Goal: Task Accomplishment & Management: Manage account settings

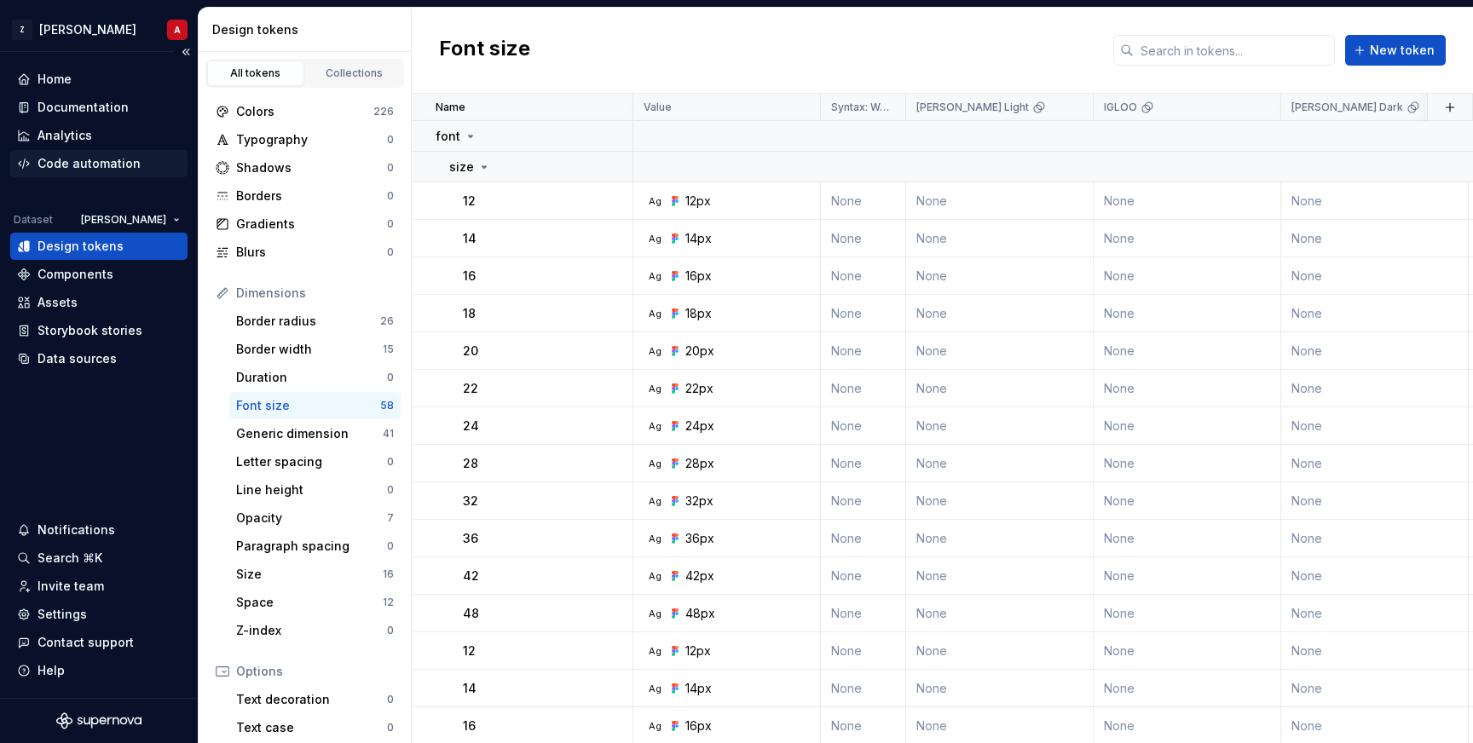
click at [79, 174] on div "Code automation" at bounding box center [98, 163] width 177 height 27
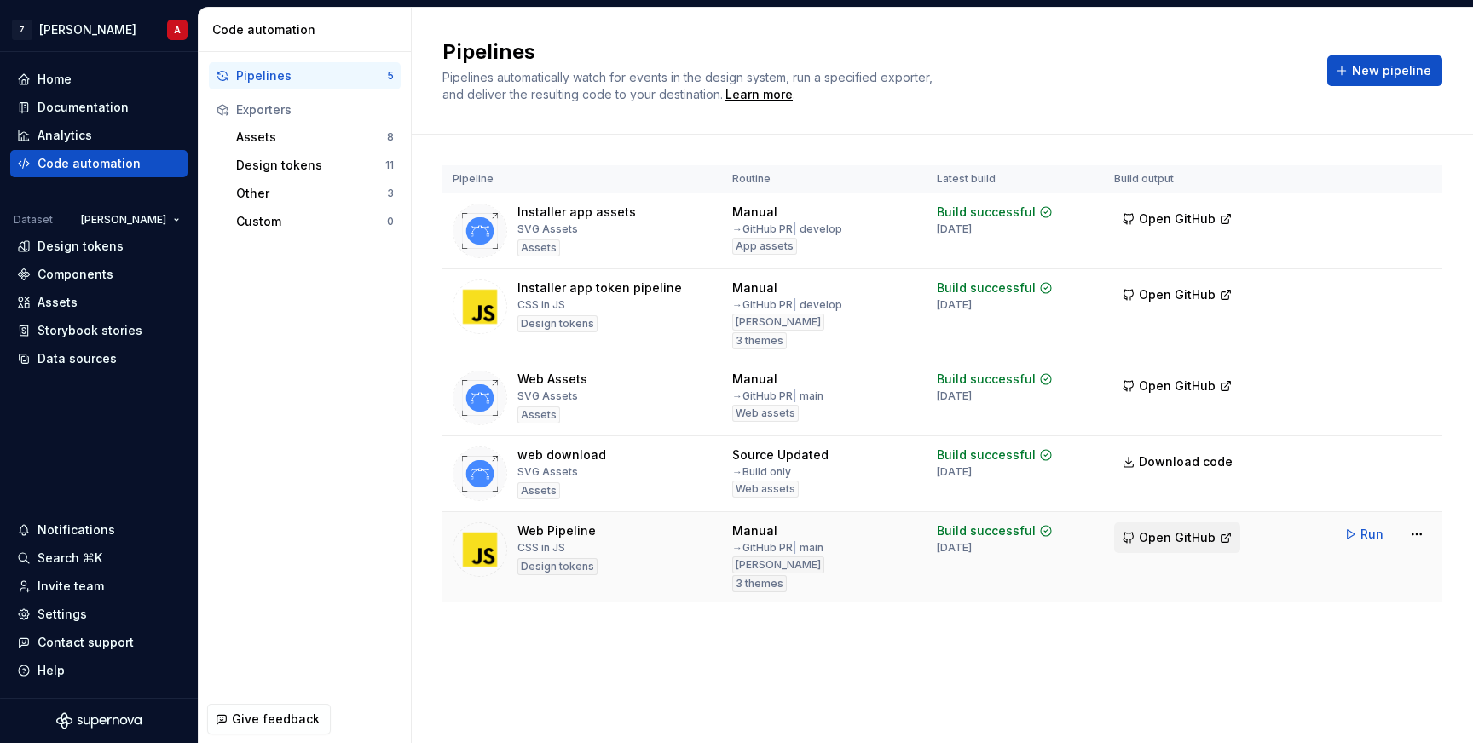
click at [1179, 536] on span "Open GitHub" at bounding box center [1177, 537] width 77 height 17
click at [66, 256] on div "Design tokens" at bounding box center [98, 246] width 177 height 27
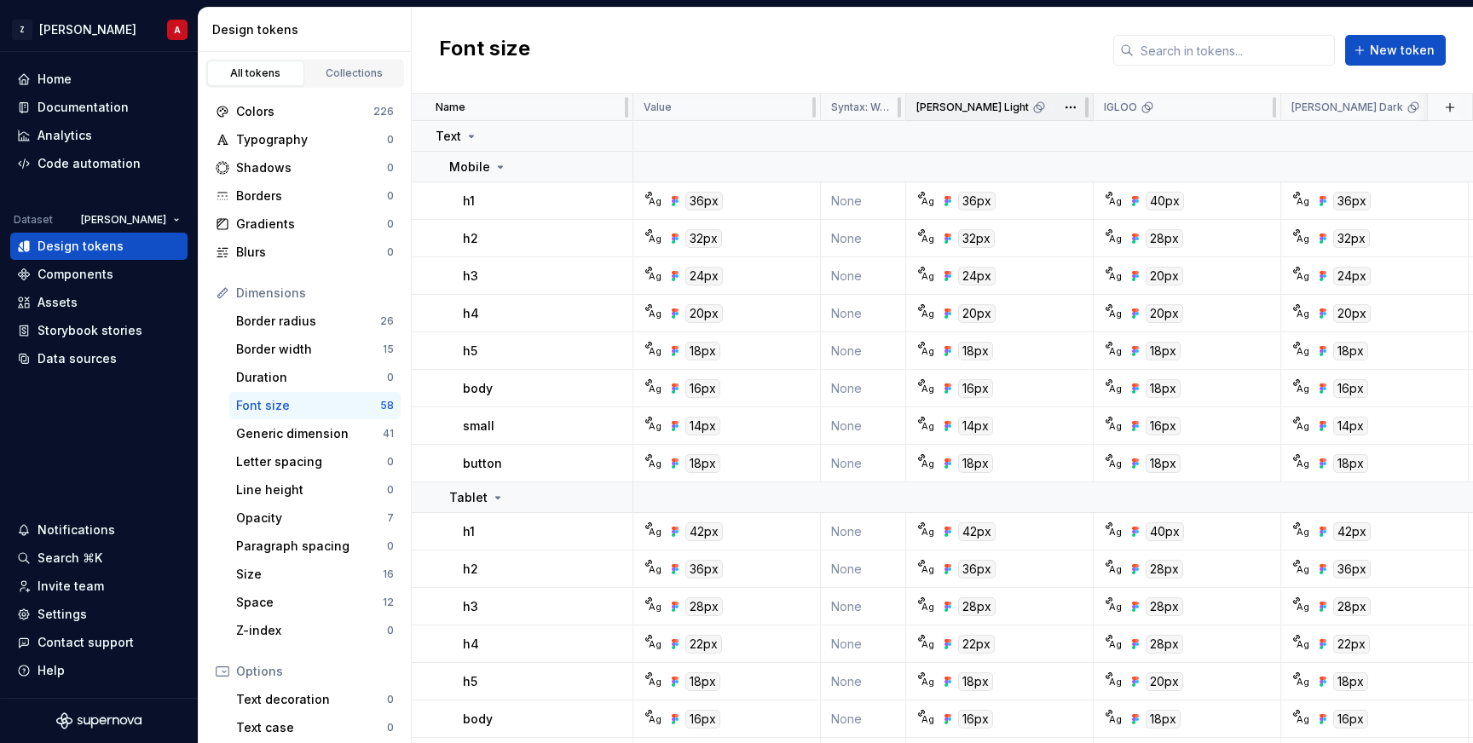
click at [1032, 112] on icon at bounding box center [1039, 108] width 14 height 14
click at [1064, 108] on html "Z [PERSON_NAME] A Home Documentation Analytics Code automation Dataset [PERSON_…" at bounding box center [736, 371] width 1473 height 743
click at [1075, 136] on icon at bounding box center [1077, 141] width 14 height 14
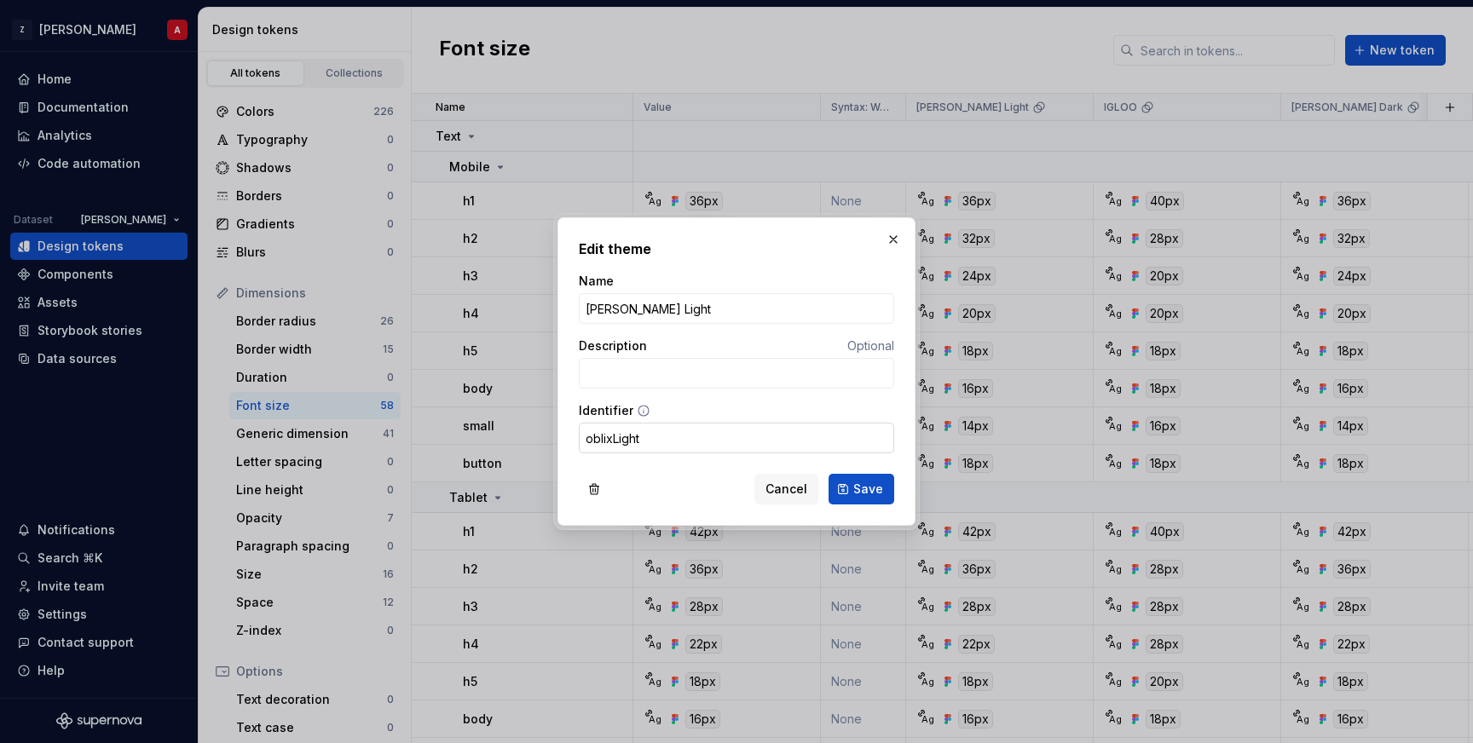
click at [700, 429] on input "oblixLight" at bounding box center [736, 438] width 315 height 31
click at [772, 490] on span "Cancel" at bounding box center [786, 489] width 42 height 17
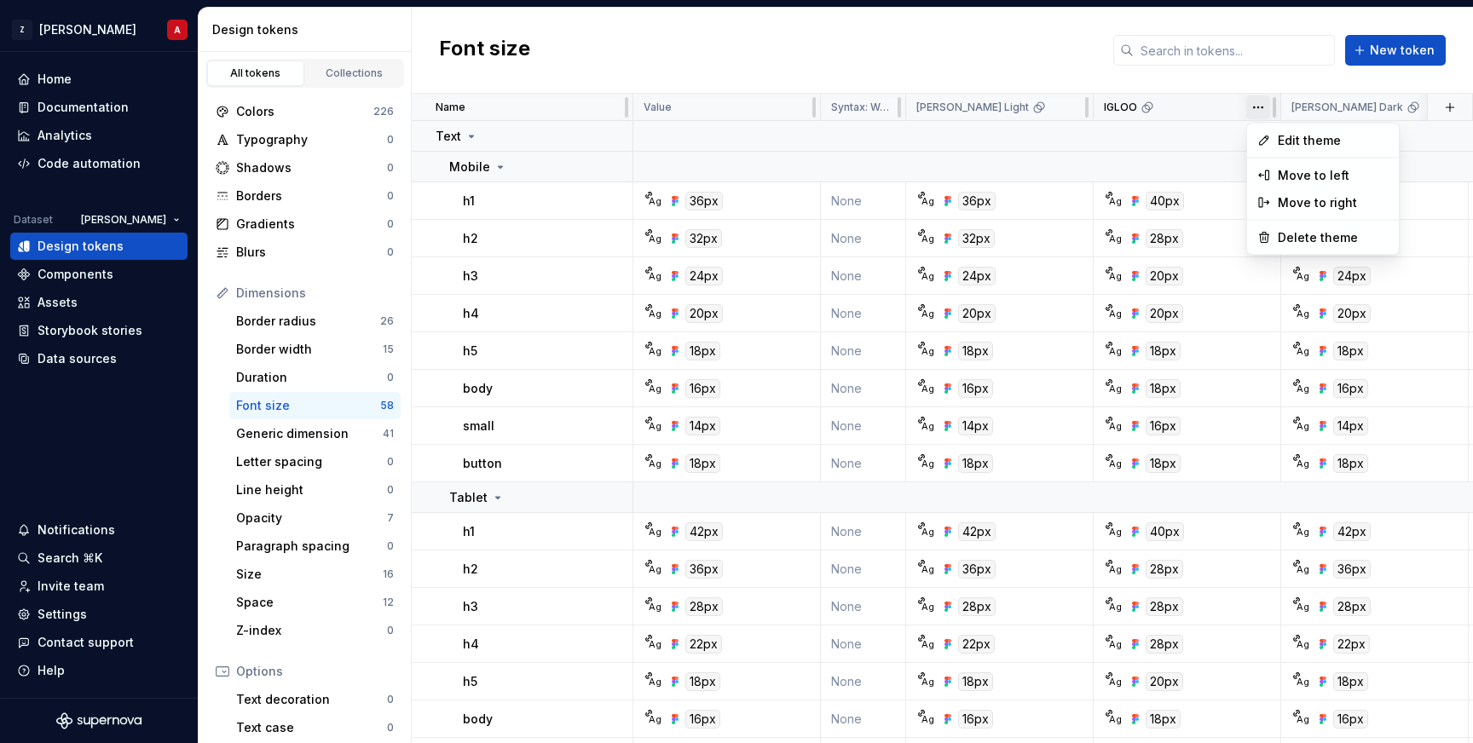
click at [1248, 109] on html "Z [PERSON_NAME] A Home Documentation Analytics Code automation Dataset [PERSON_…" at bounding box center [736, 371] width 1473 height 743
click at [1285, 146] on span "Edit theme" at bounding box center [1332, 140] width 111 height 17
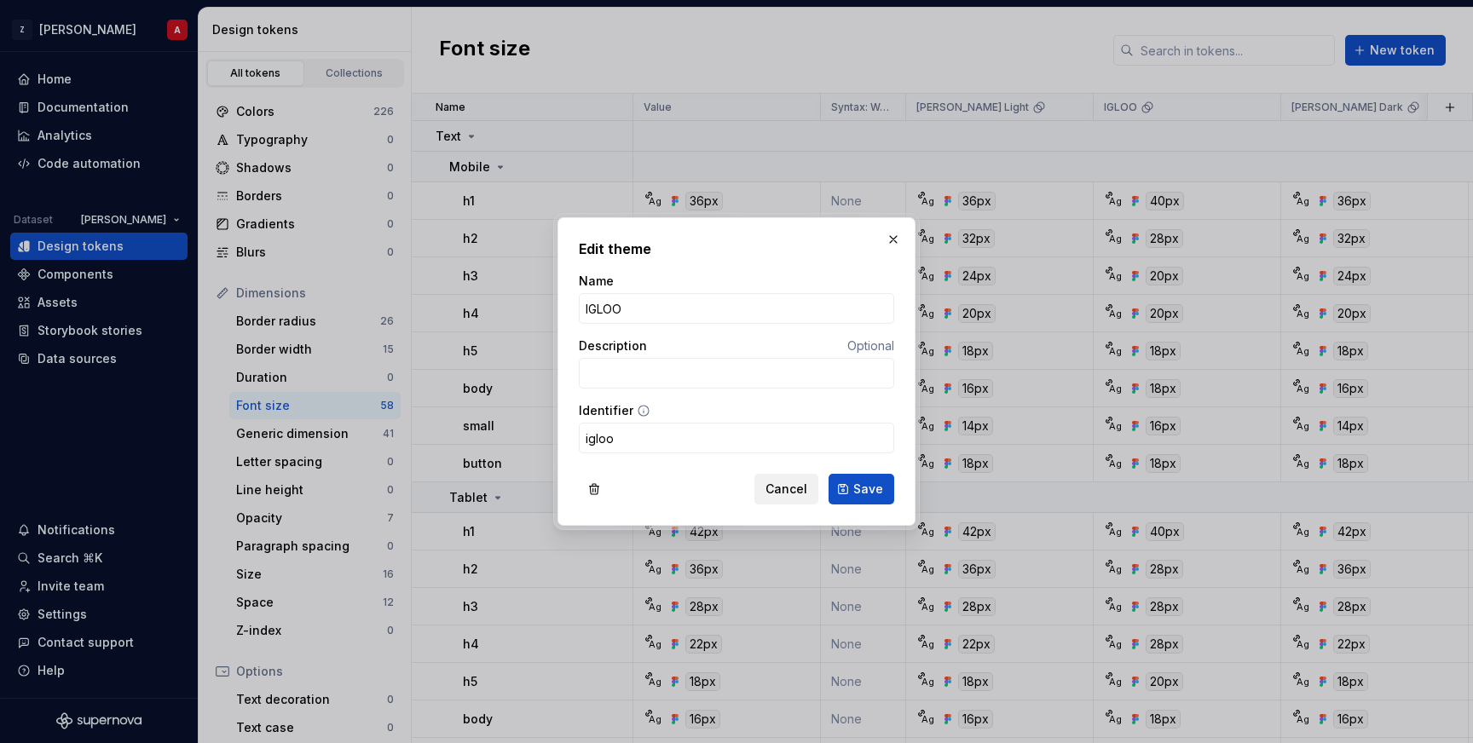
click at [779, 484] on span "Cancel" at bounding box center [786, 489] width 42 height 17
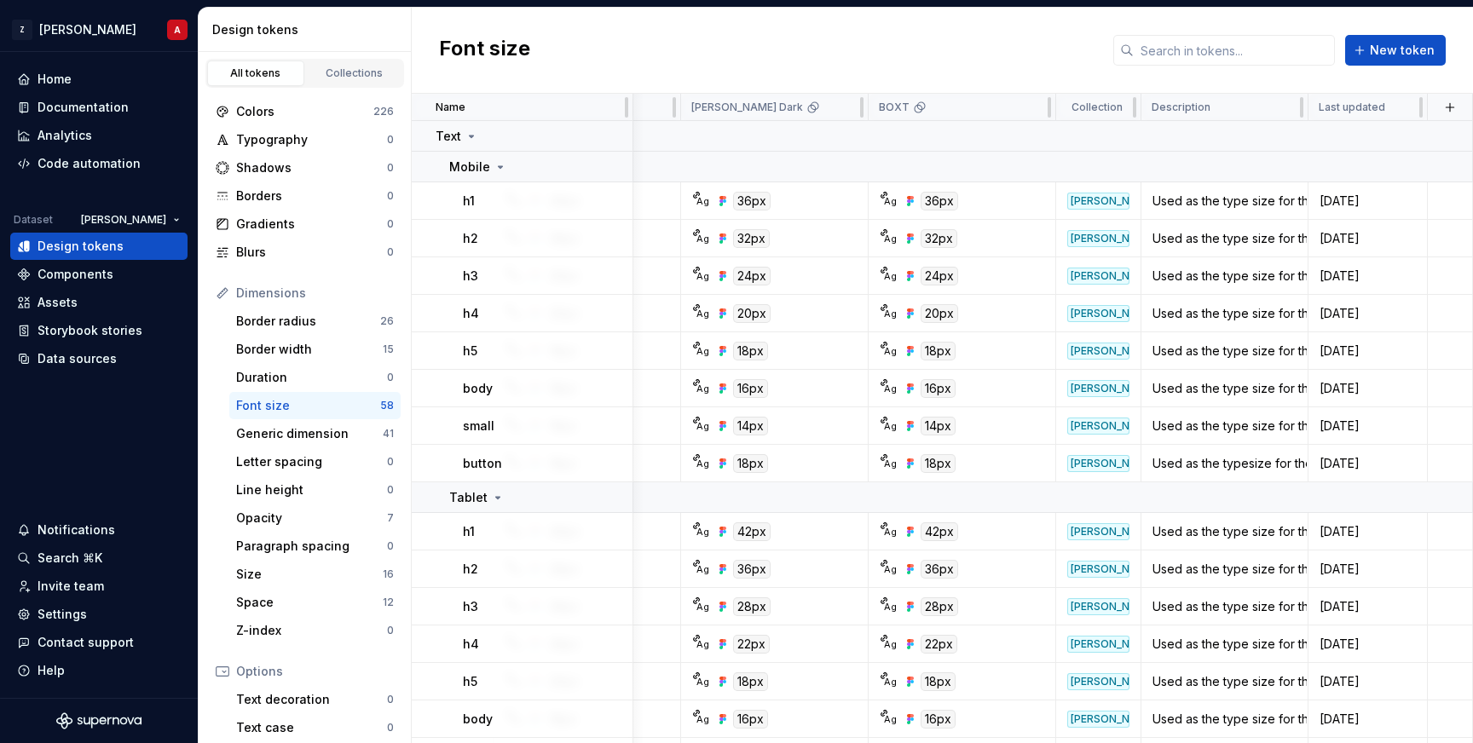
scroll to position [0, 600]
click at [1035, 110] on html "Z [PERSON_NAME] A Home Documentation Analytics Code automation Dataset [PERSON_…" at bounding box center [736, 371] width 1473 height 743
click at [1052, 139] on span "Edit theme" at bounding box center [1107, 140] width 111 height 17
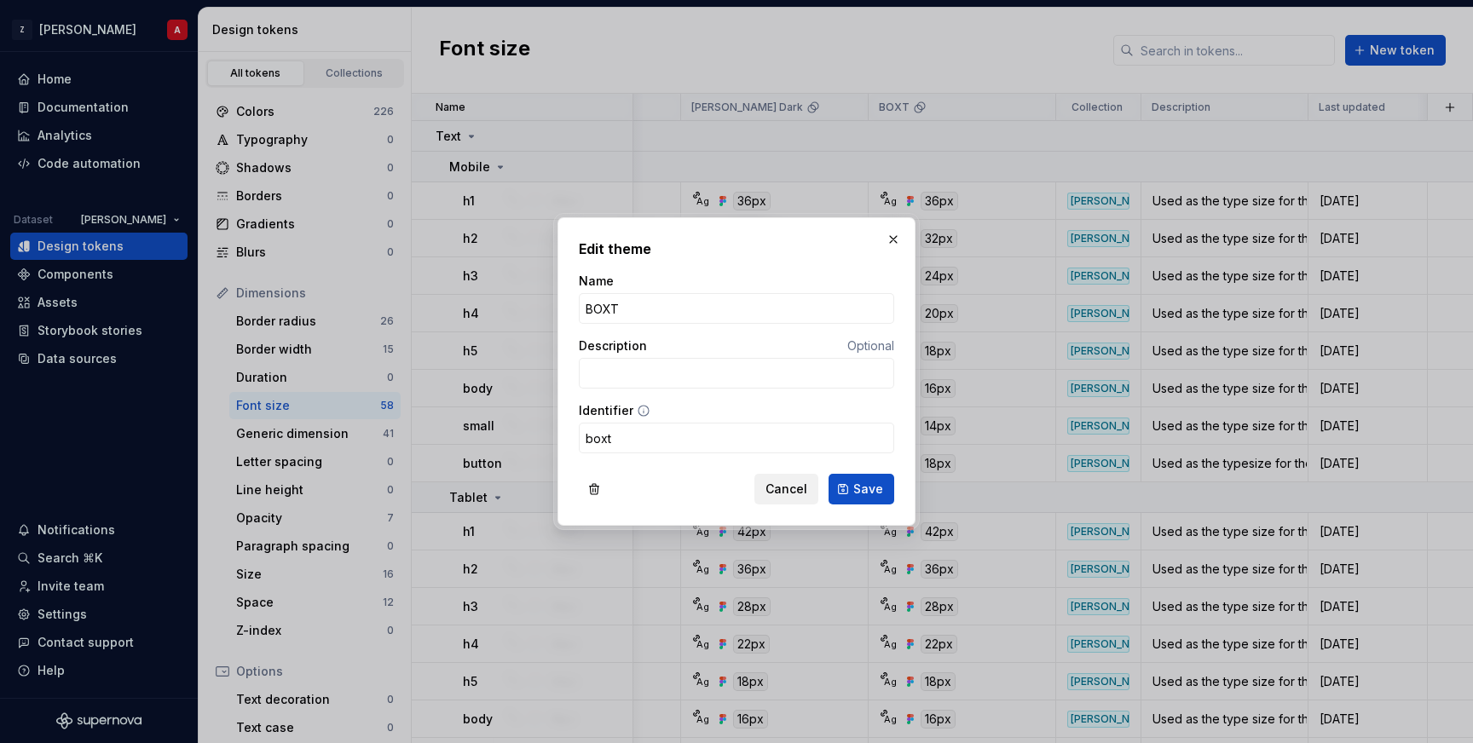
click at [769, 488] on button "Cancel" at bounding box center [786, 489] width 64 height 31
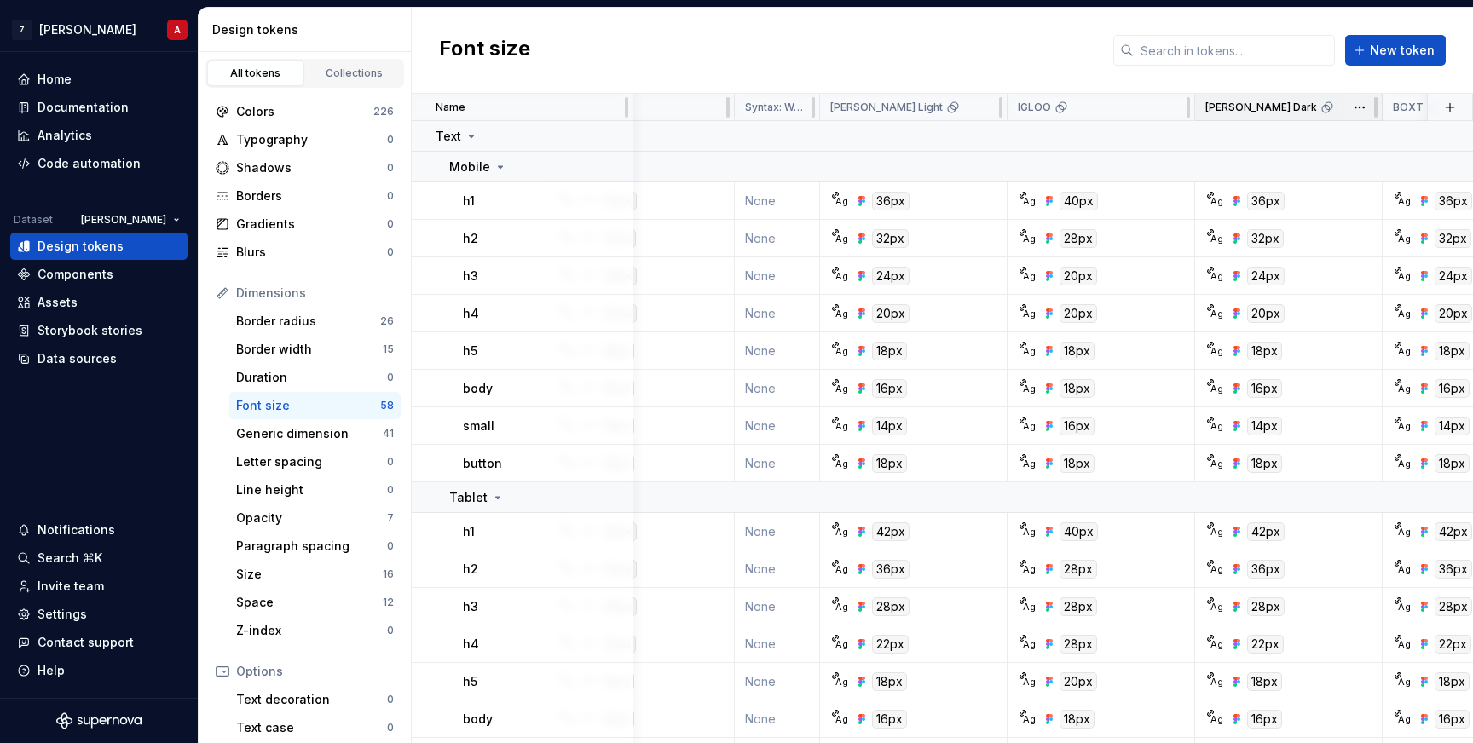
scroll to position [0, 0]
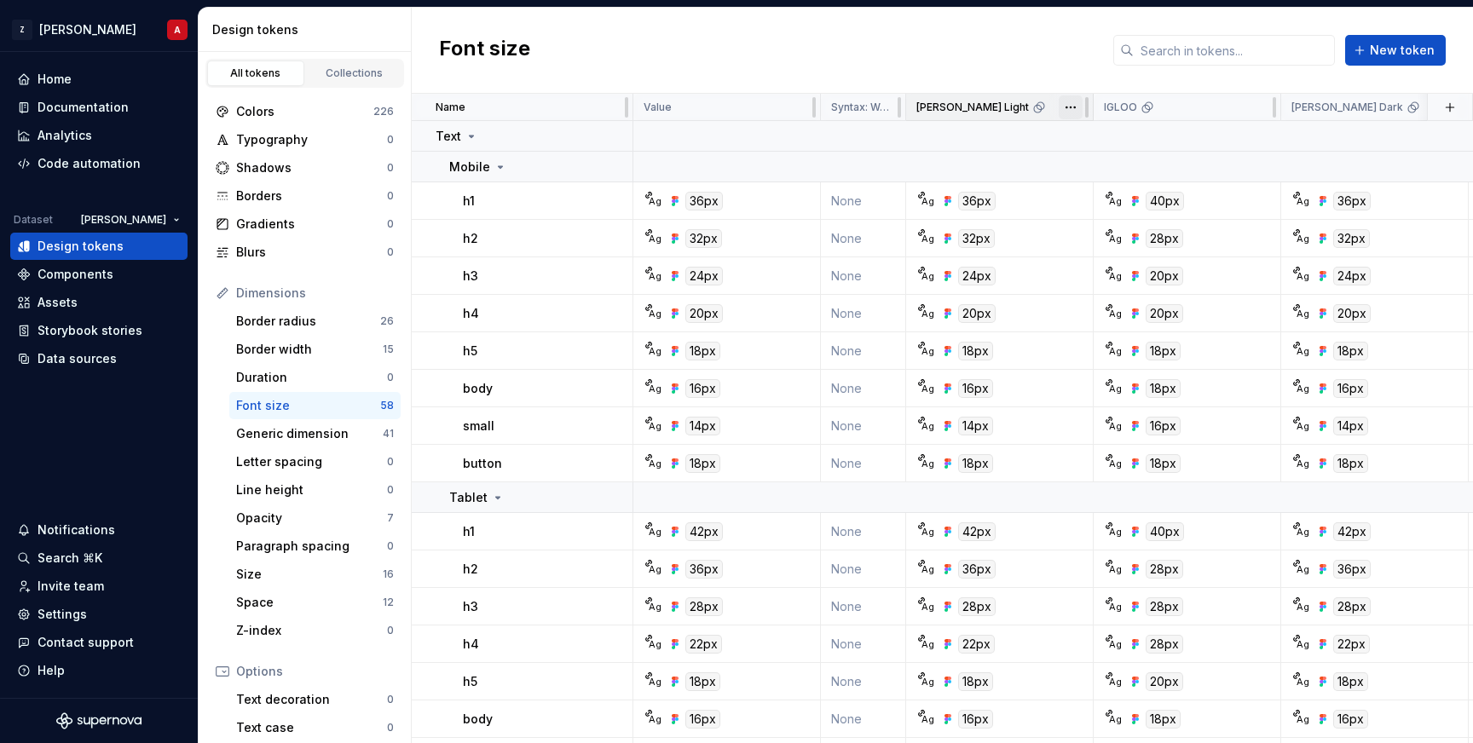
click at [1075, 112] on html "Z [PERSON_NAME] A Home Documentation Analytics Code automation Dataset [PERSON_…" at bounding box center [736, 371] width 1473 height 743
click at [1380, 108] on html "Z [PERSON_NAME] A Home Documentation Analytics Code automation Dataset [PERSON_…" at bounding box center [736, 371] width 1473 height 743
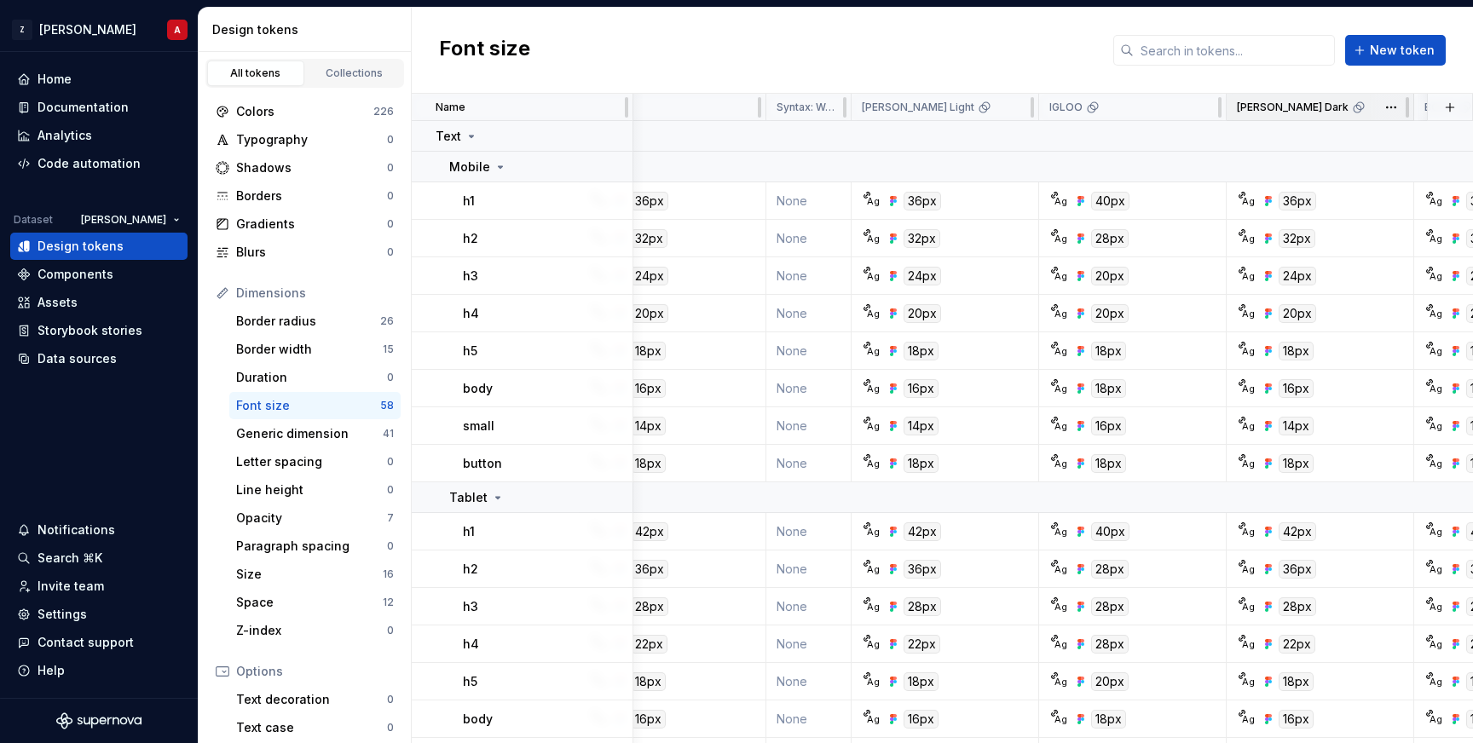
scroll to position [0, 77]
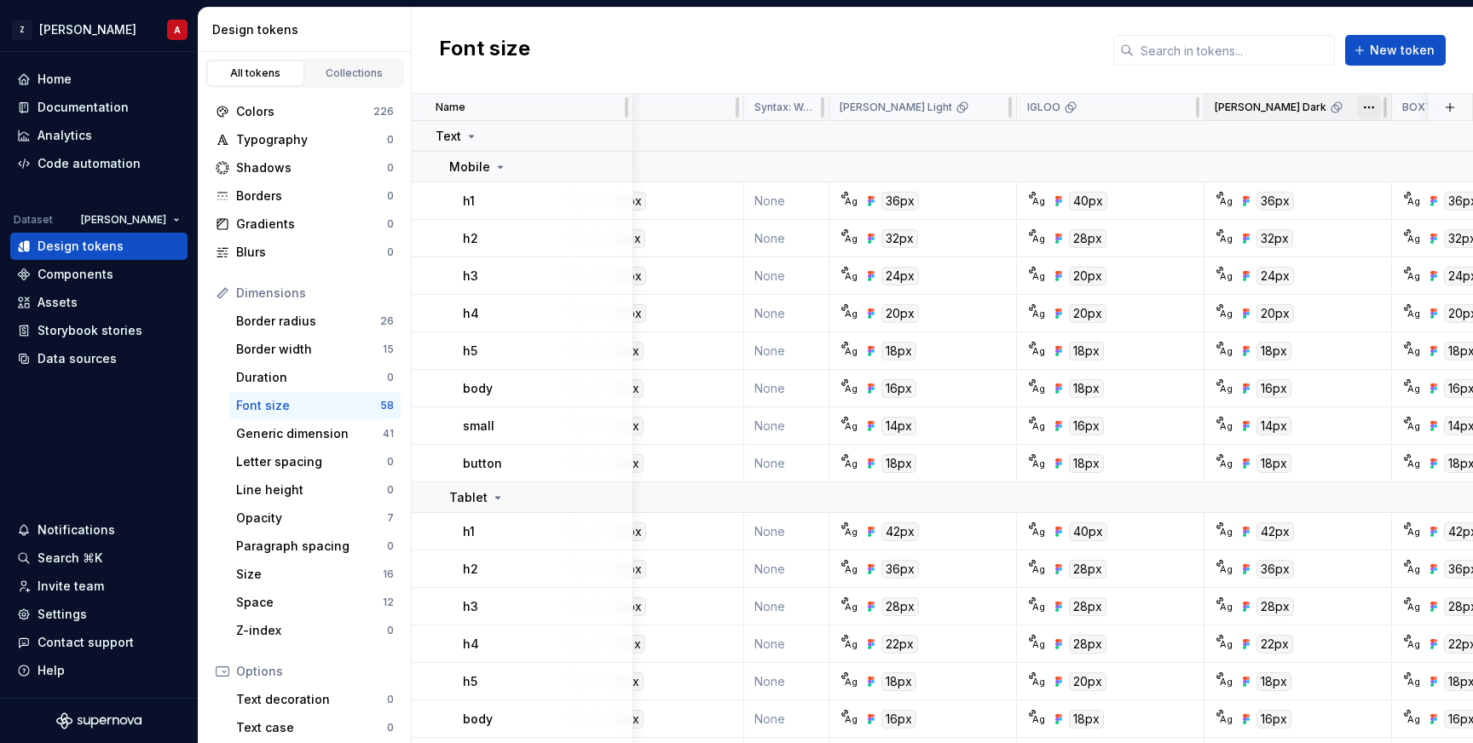
click at [1364, 107] on html "Z [PERSON_NAME] A Home Documentation Analytics Code automation Dataset [PERSON_…" at bounding box center [736, 371] width 1473 height 743
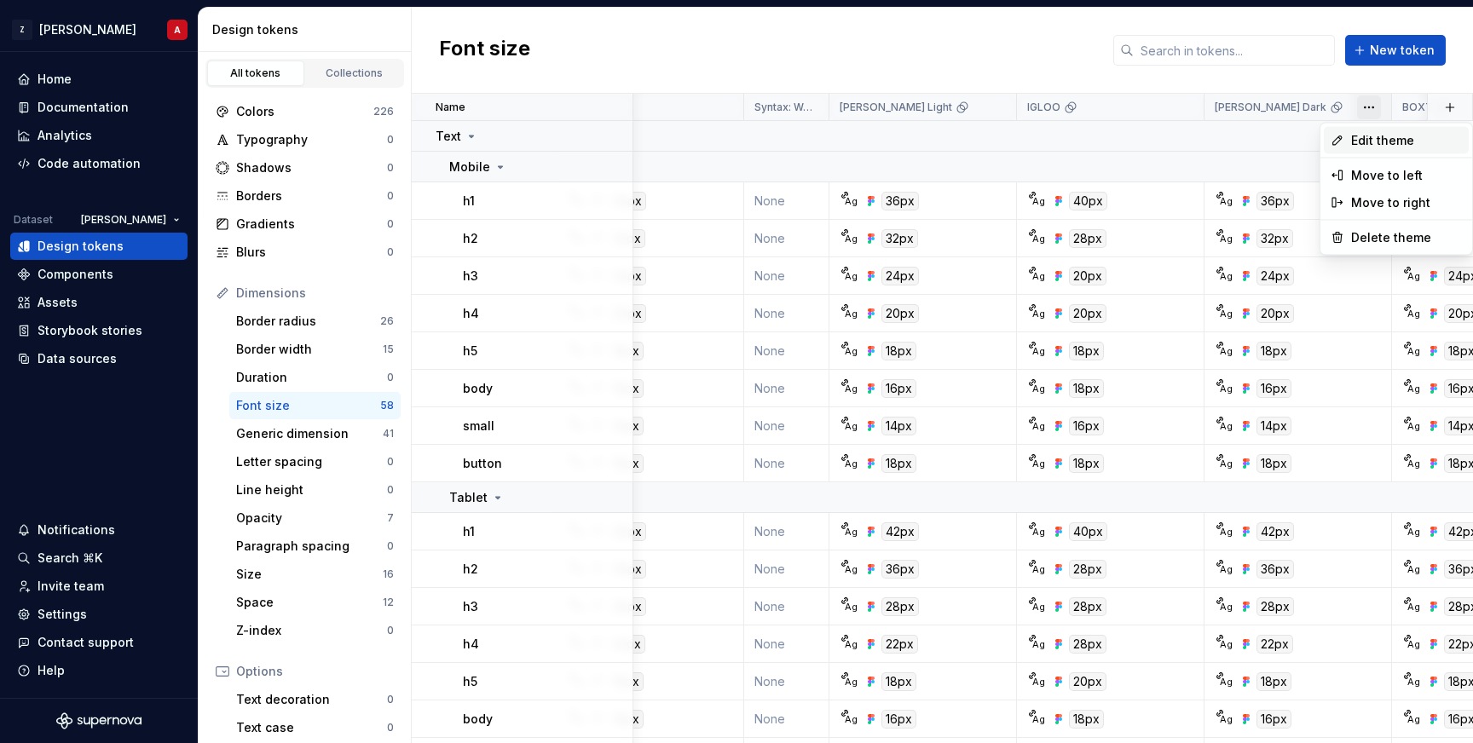
click at [1358, 140] on span "Edit theme" at bounding box center [1406, 140] width 111 height 17
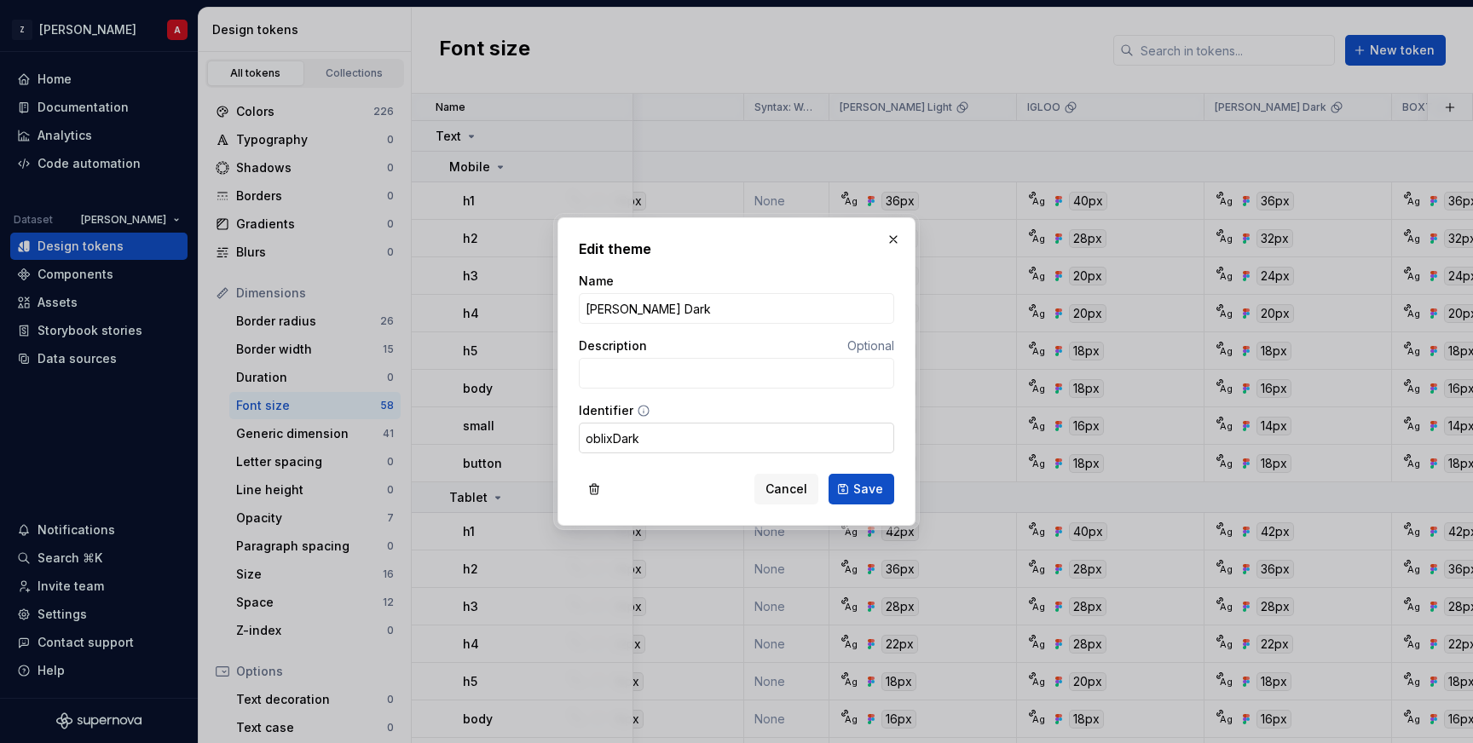
click at [609, 441] on input "oblixDark" at bounding box center [736, 438] width 315 height 31
type input "zunoDark"
click at [862, 486] on span "Save" at bounding box center [868, 489] width 30 height 17
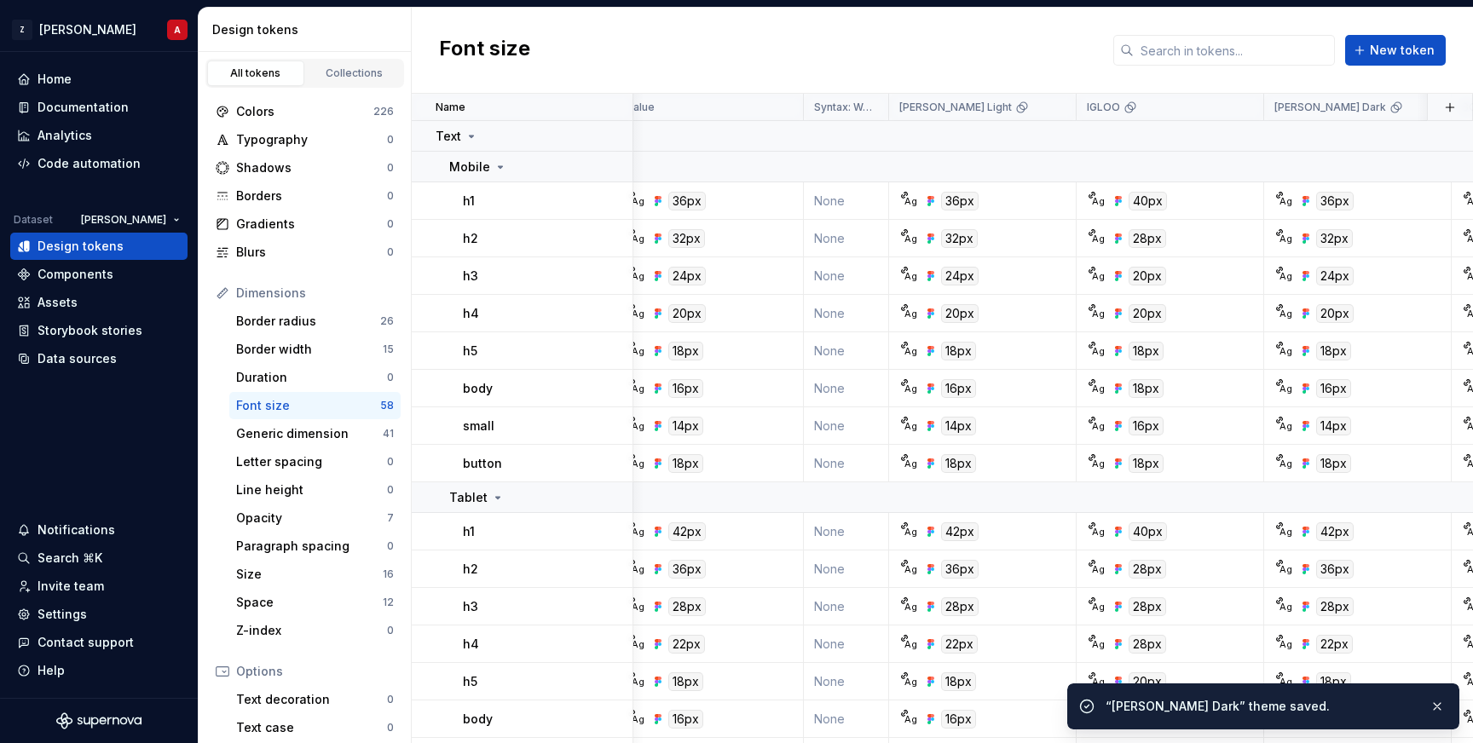
scroll to position [0, 0]
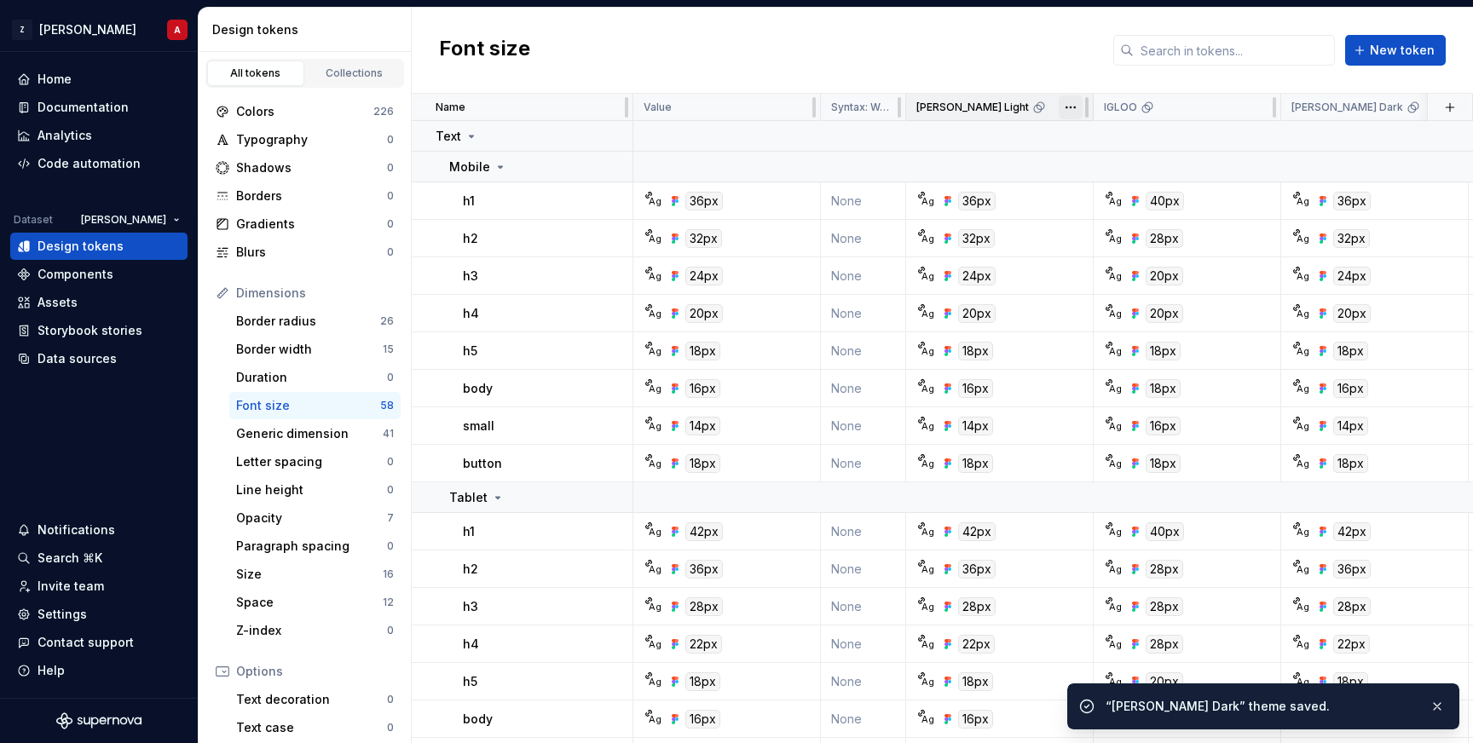
click at [1065, 108] on html "Z [PERSON_NAME] A Home Documentation Analytics Code automation Dataset [PERSON_…" at bounding box center [736, 371] width 1473 height 743
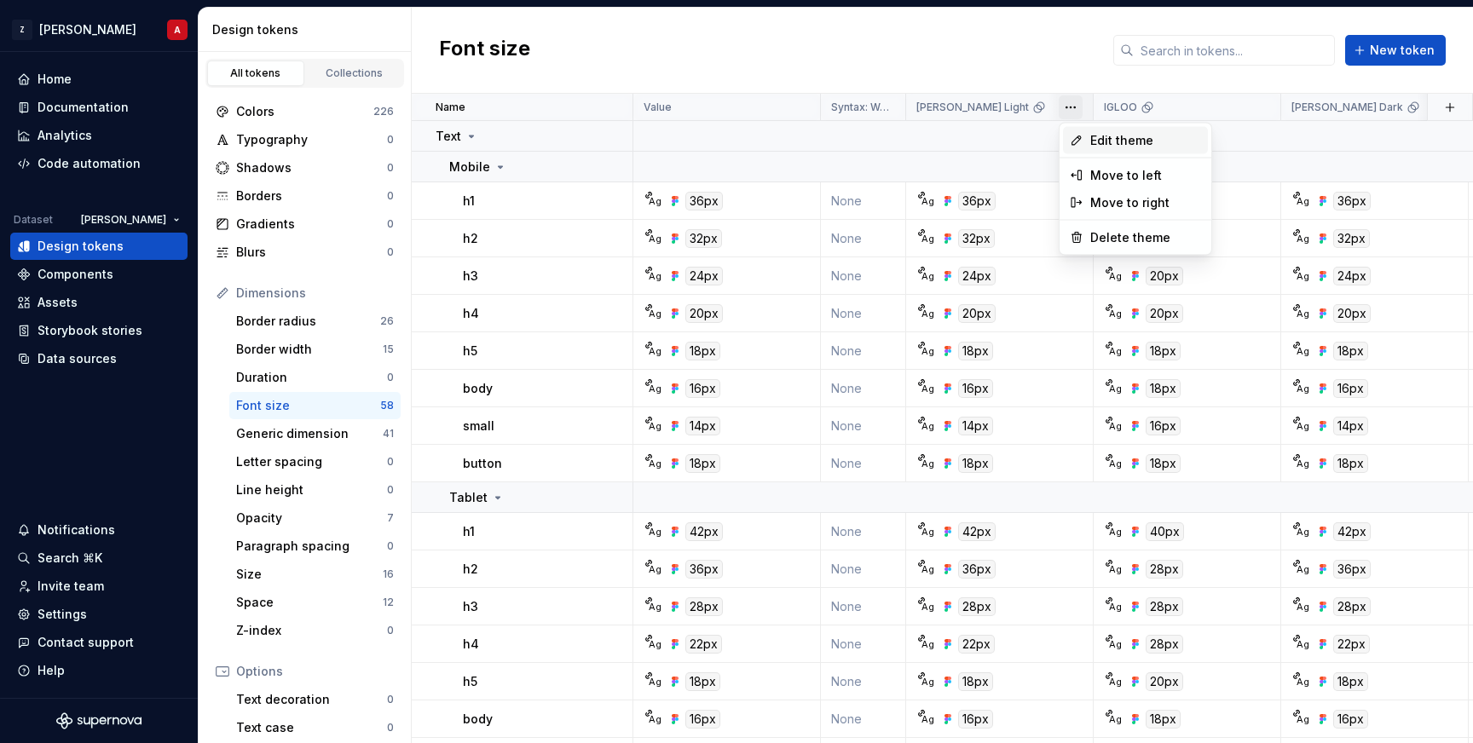
click at [1097, 139] on span "Edit theme" at bounding box center [1145, 140] width 111 height 17
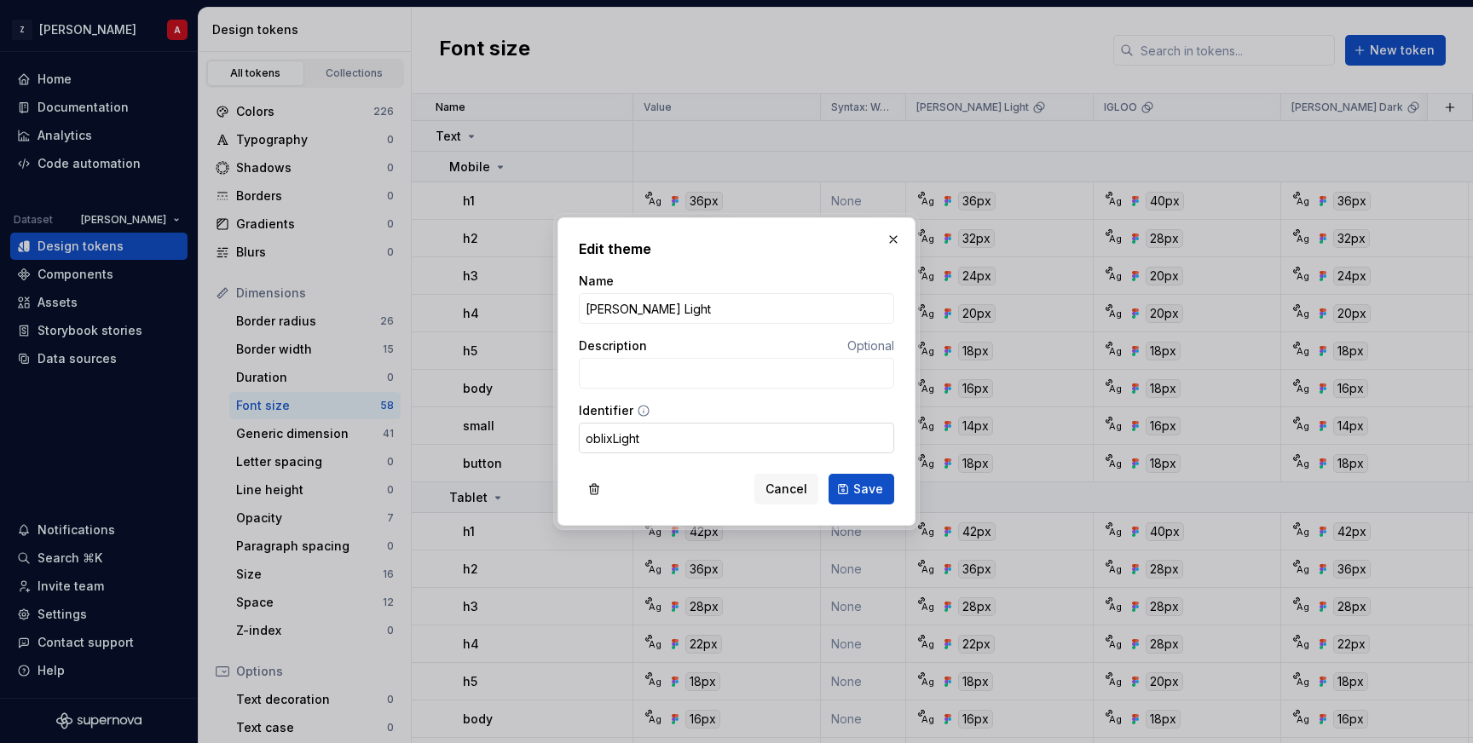
click at [611, 437] on input "oblixLight" at bounding box center [736, 438] width 315 height 31
type input "zunoLight"
click at [851, 485] on button "Save" at bounding box center [861, 489] width 66 height 31
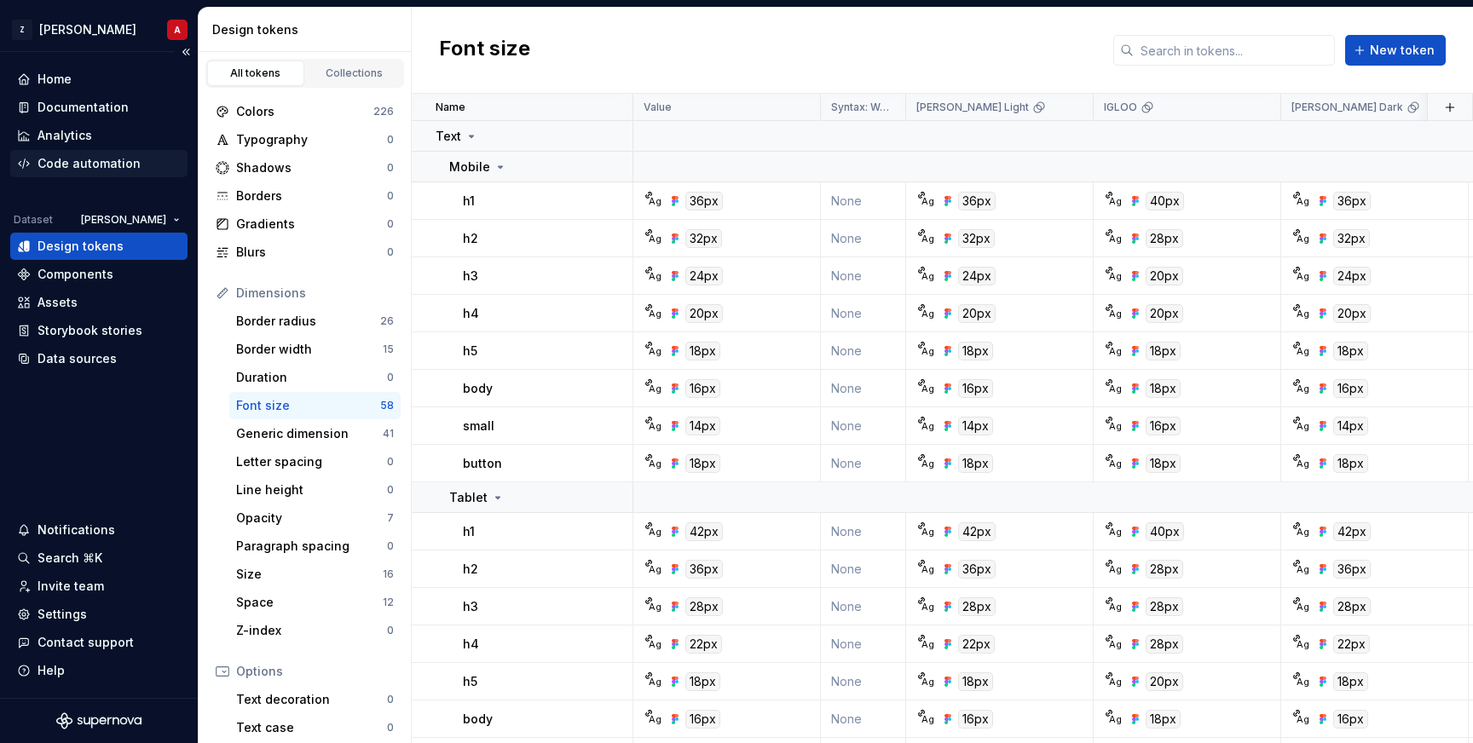
click at [23, 161] on icon at bounding box center [24, 164] width 14 height 14
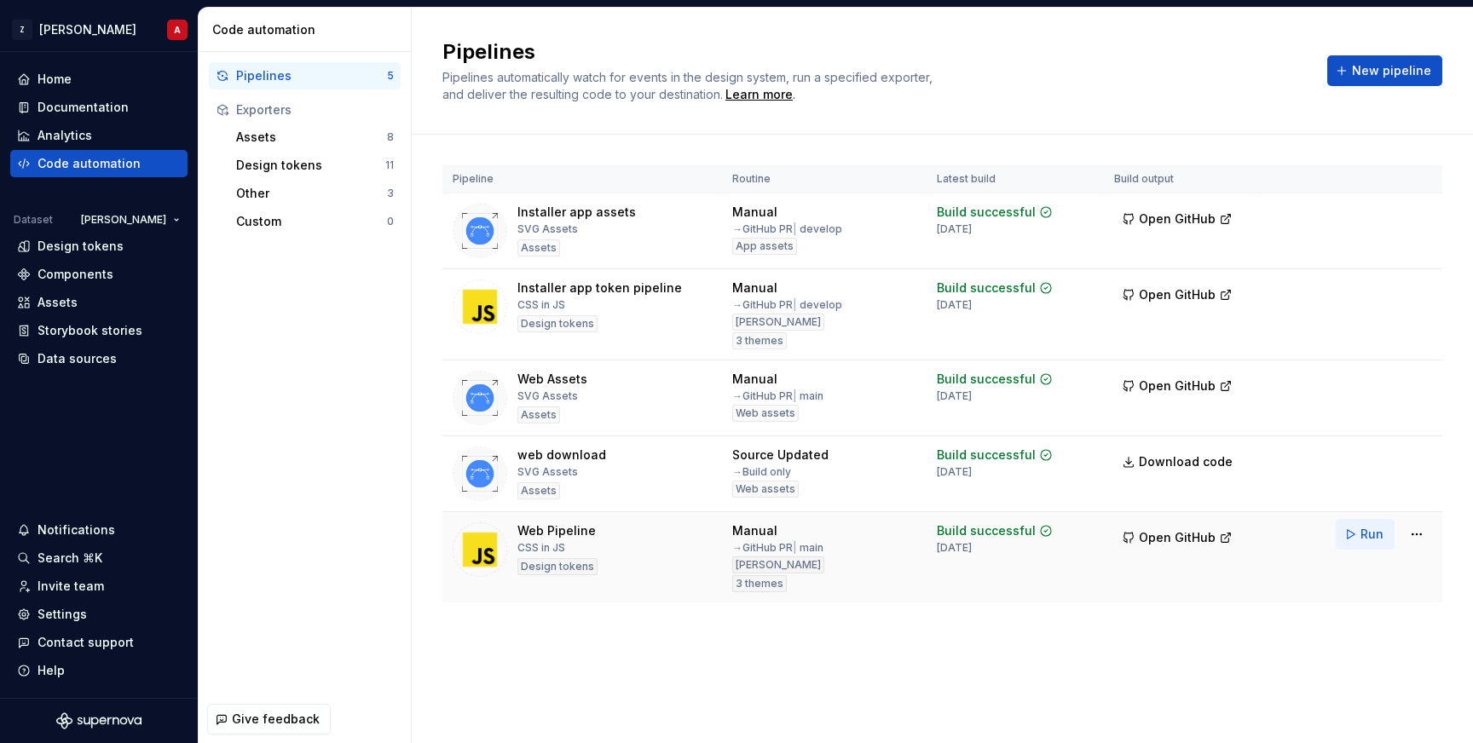
click at [1345, 525] on button "Run" at bounding box center [1364, 534] width 59 height 31
click at [1173, 538] on span "Open GitHub" at bounding box center [1177, 537] width 77 height 17
click at [1420, 533] on html "Z [PERSON_NAME] A Home Documentation Analytics Code automation Dataset [PERSON_…" at bounding box center [736, 371] width 1473 height 743
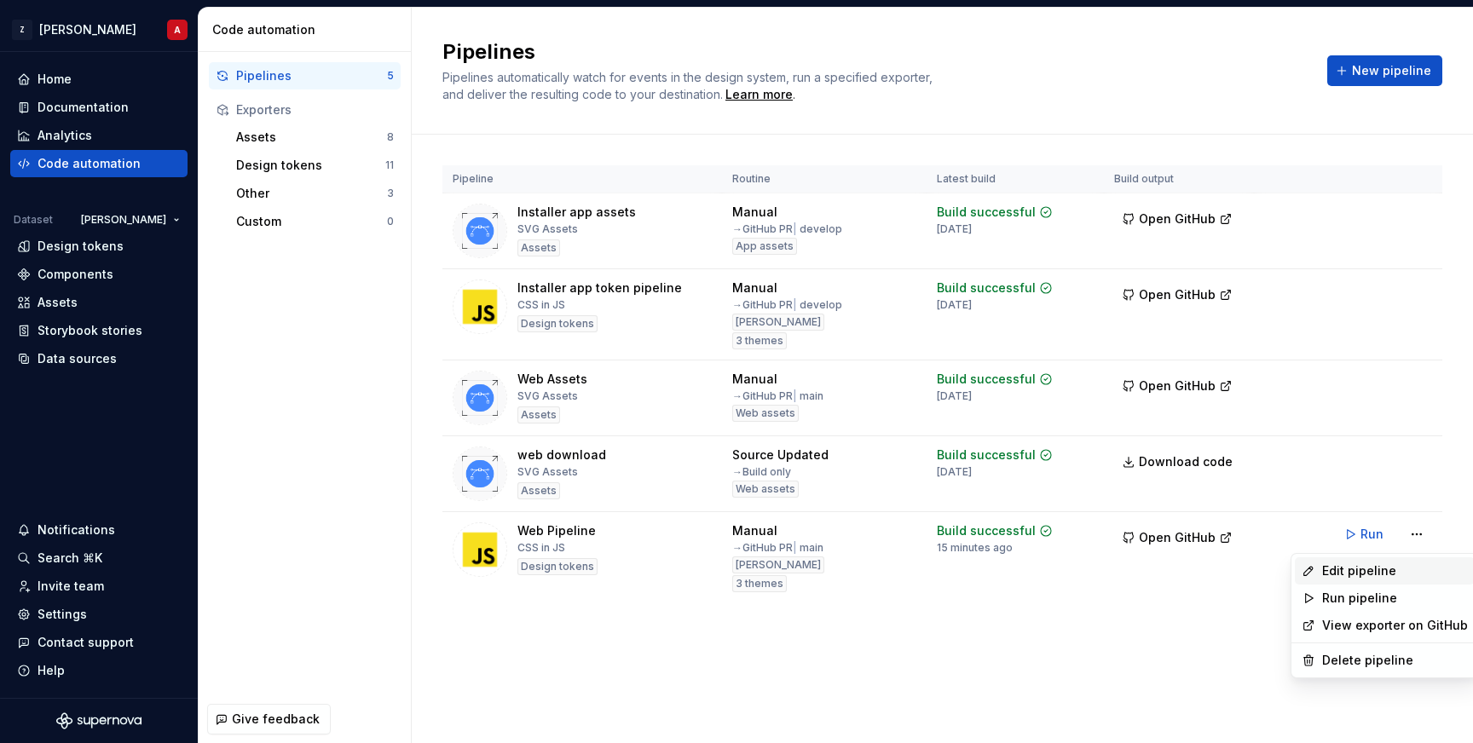
click at [1355, 573] on div "Edit pipeline" at bounding box center [1395, 570] width 146 height 17
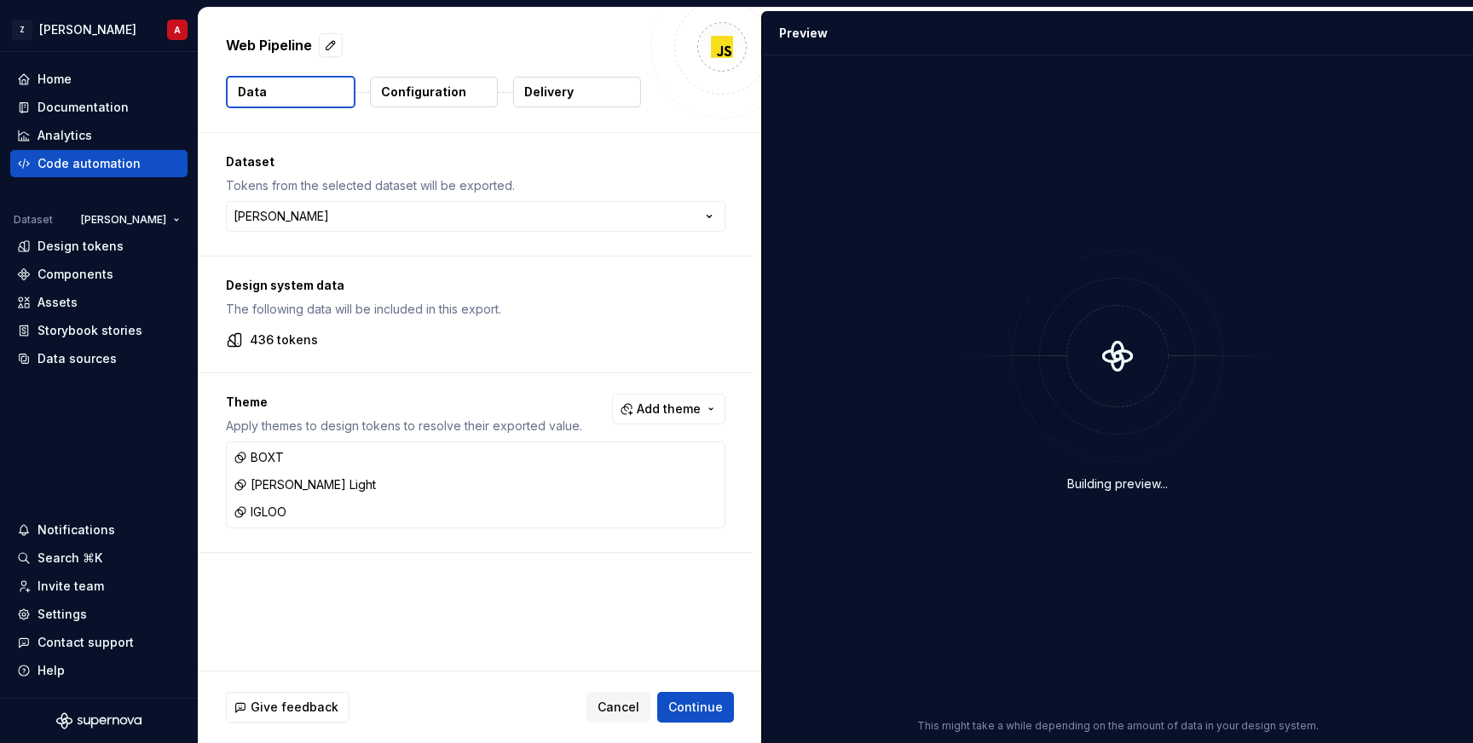
click at [432, 95] on p "Configuration" at bounding box center [423, 92] width 85 height 17
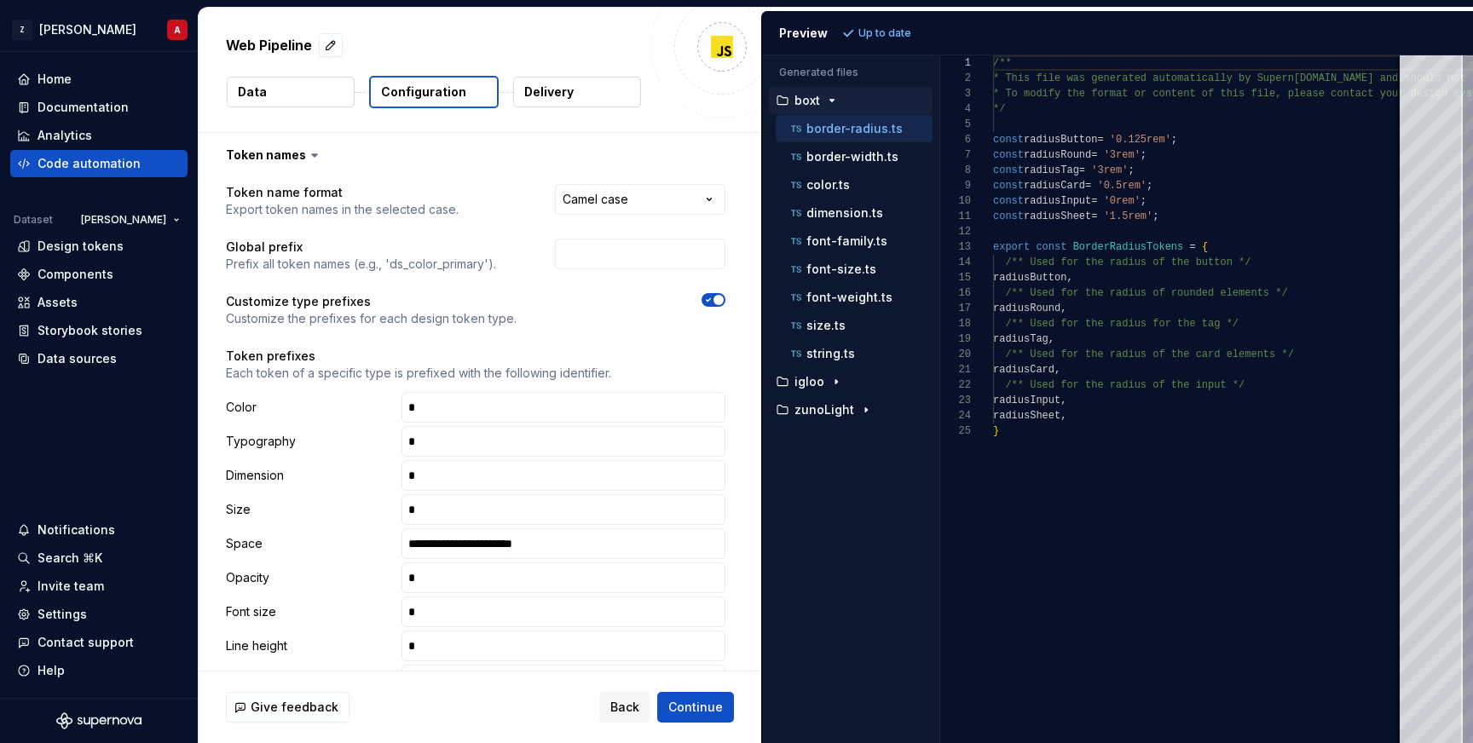
click at [328, 106] on button "Data" at bounding box center [291, 92] width 128 height 31
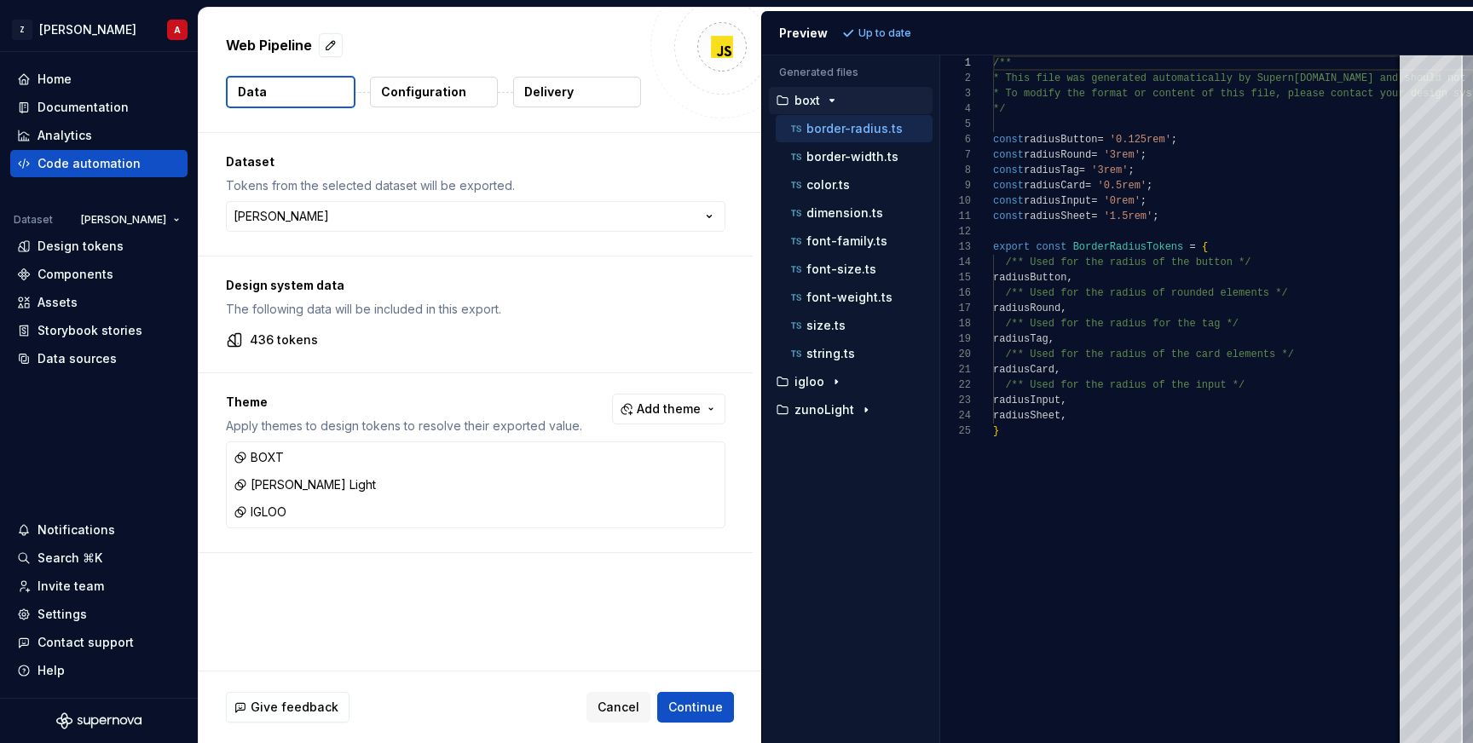
click at [432, 97] on p "Configuration" at bounding box center [423, 92] width 85 height 17
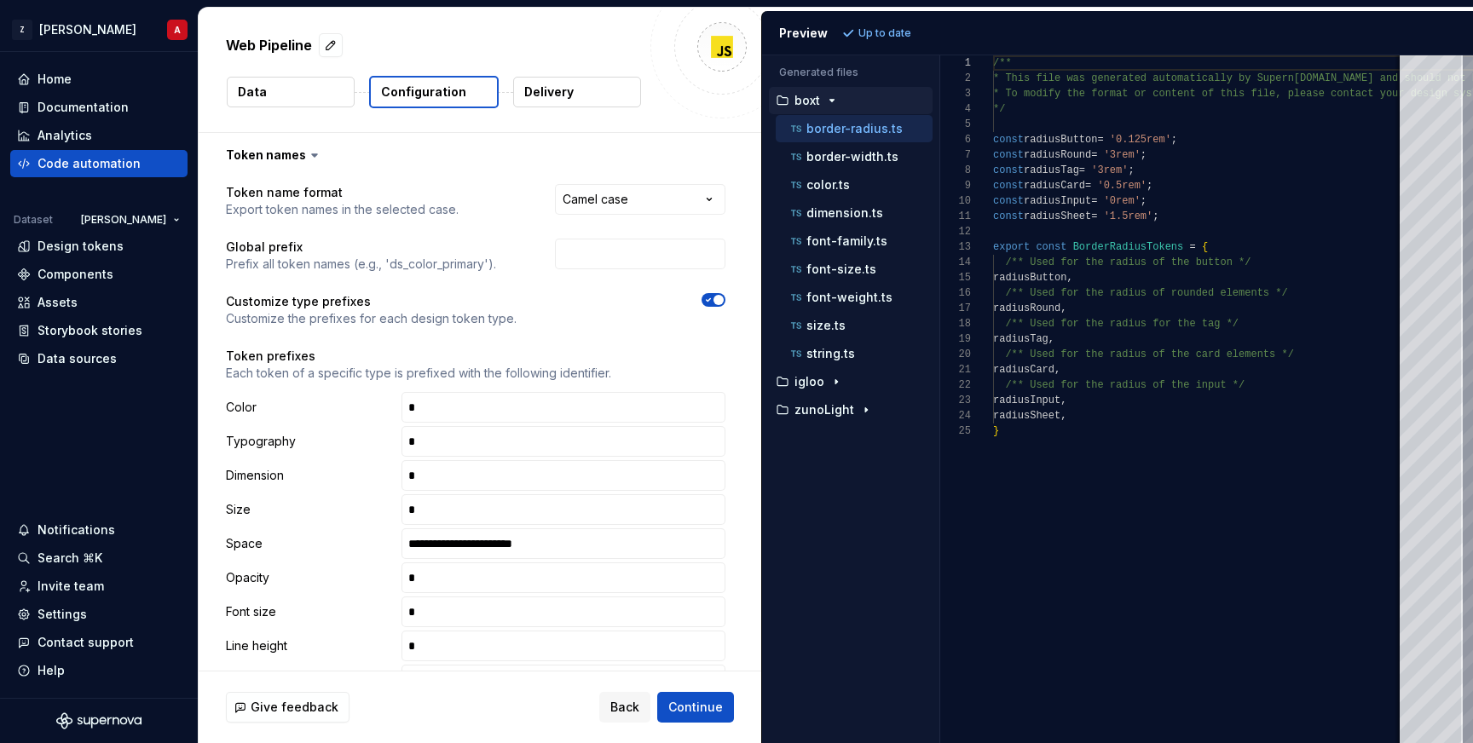
click at [599, 86] on button "Delivery" at bounding box center [577, 92] width 128 height 31
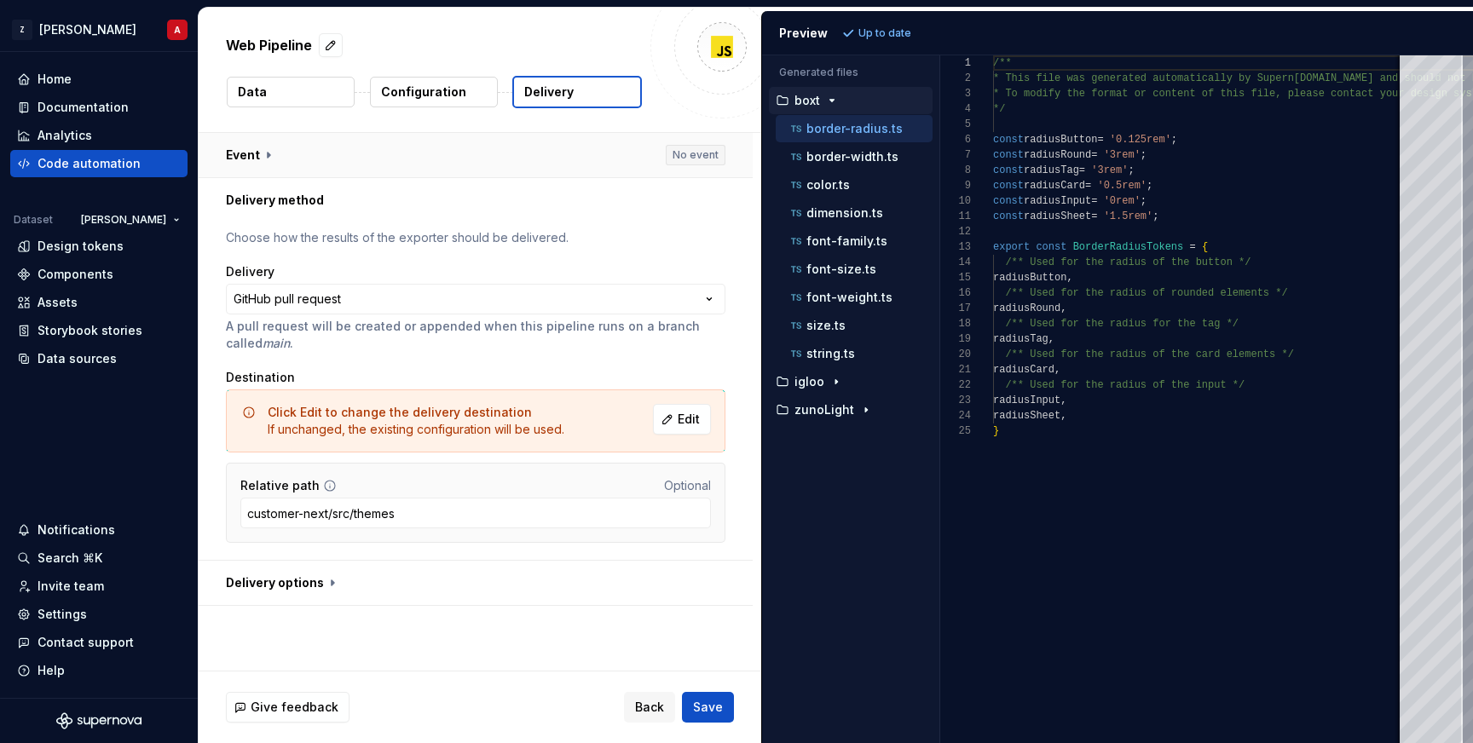
click at [262, 160] on button "button" at bounding box center [476, 155] width 554 height 44
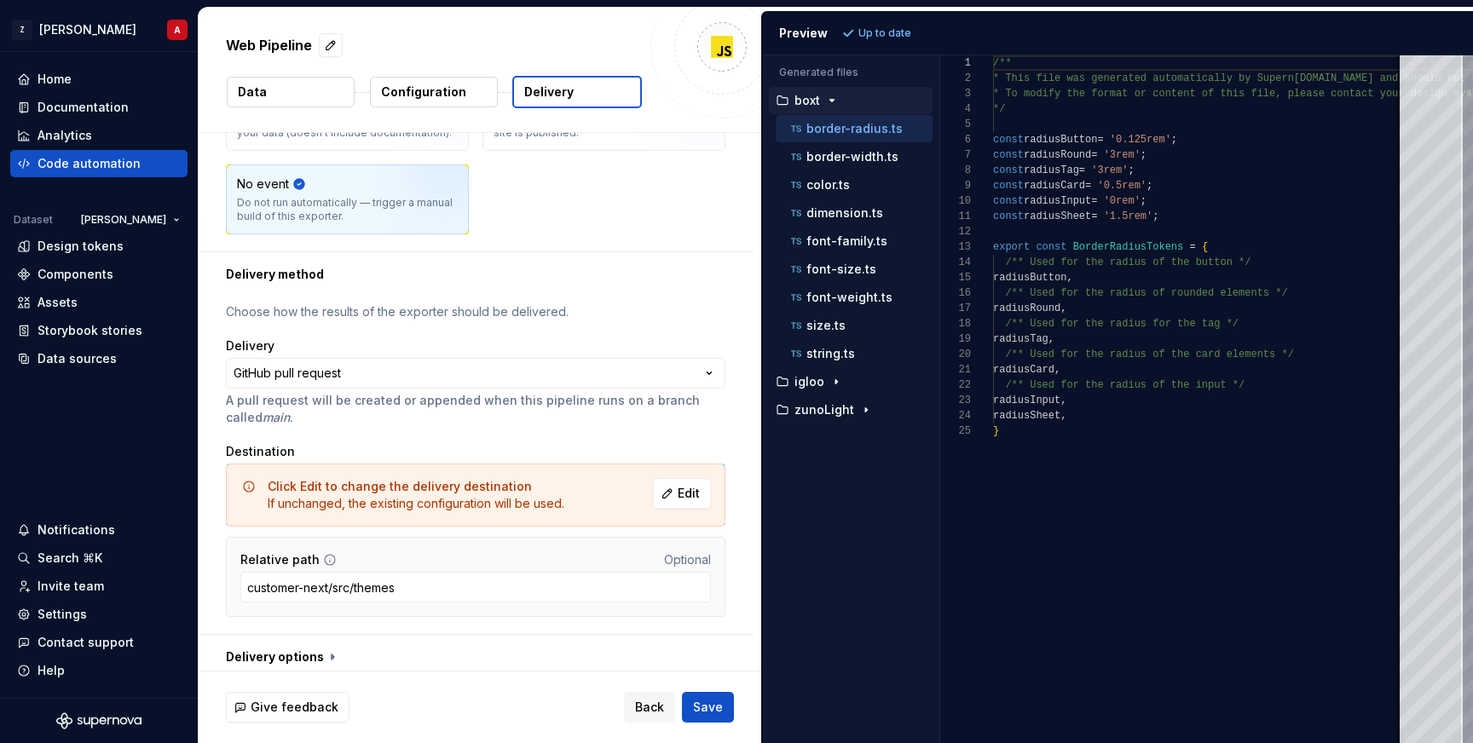
scroll to position [230, 0]
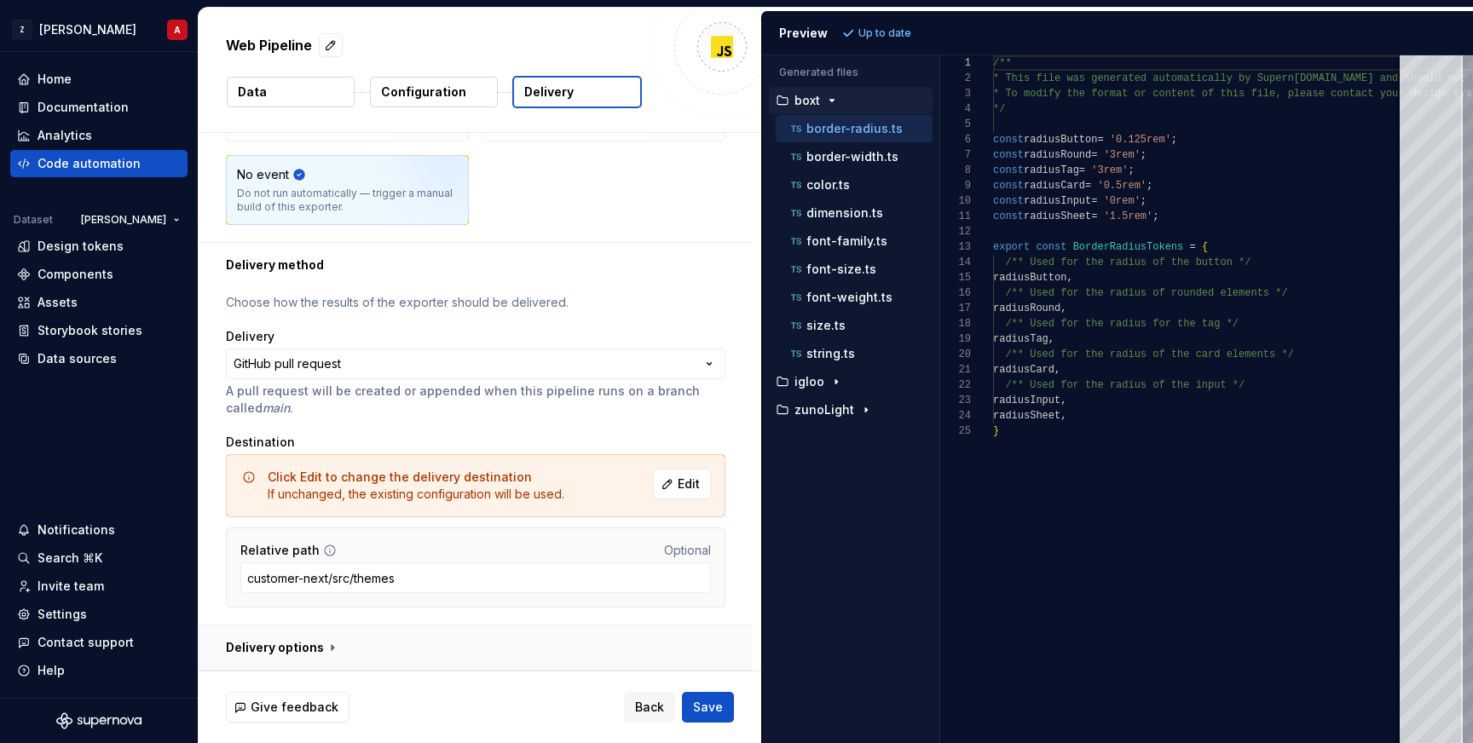
click at [325, 631] on button "button" at bounding box center [476, 648] width 554 height 44
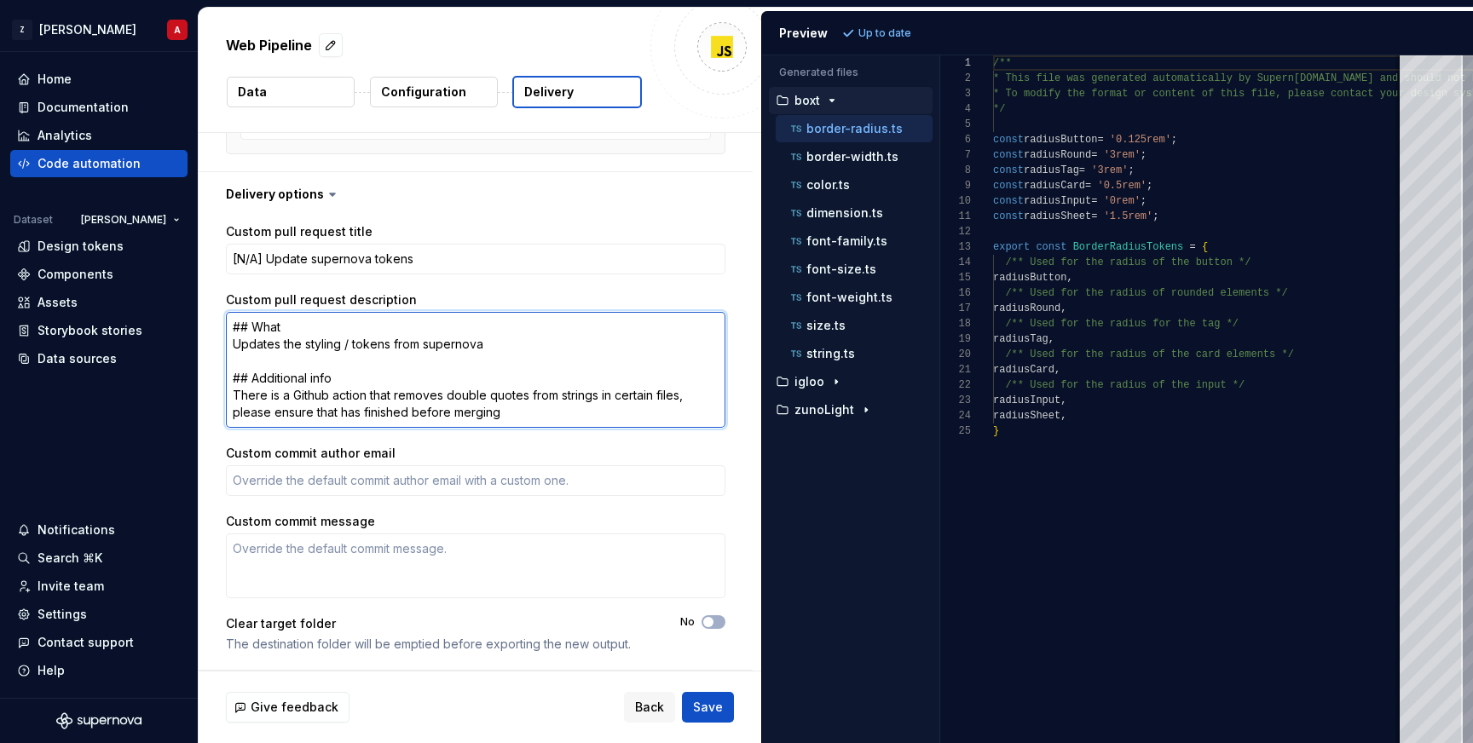
click at [516, 346] on textarea "## What Updates the styling / tokens from supernova ## Additional info There is…" at bounding box center [475, 370] width 499 height 116
type textarea "*"
type textarea "## What Updates the styling / tokens from supernova ## Additional info There is…"
type textarea "*"
type textarea "## What Updates the styling / tokens from supernova ## Additional info There is…"
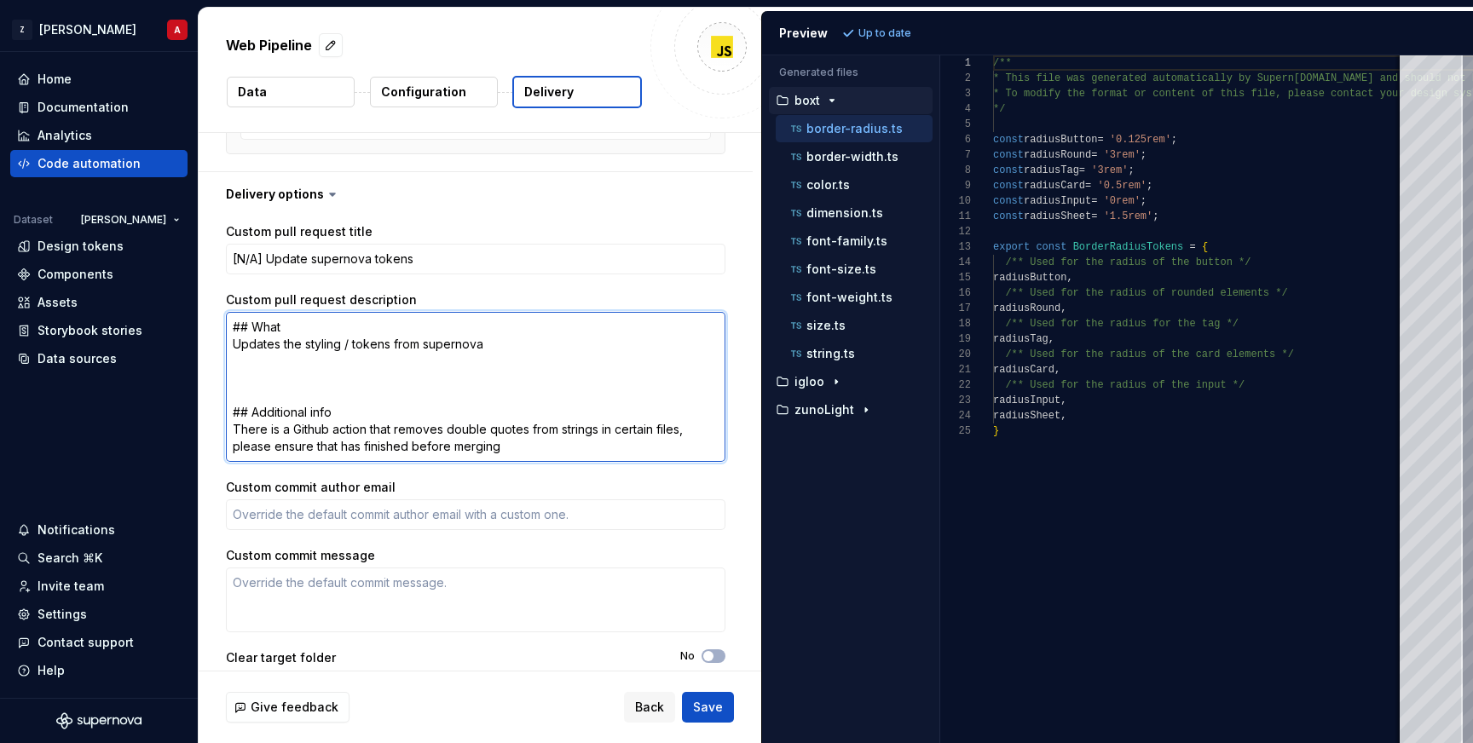
type textarea "*"
type textarea "## What Updates the styling / tokens from supernova # ## Additional info There …"
type textarea "*"
type textarea "## What Updates the styling / tokens from supernova ## ## Additional info There…"
type textarea "*"
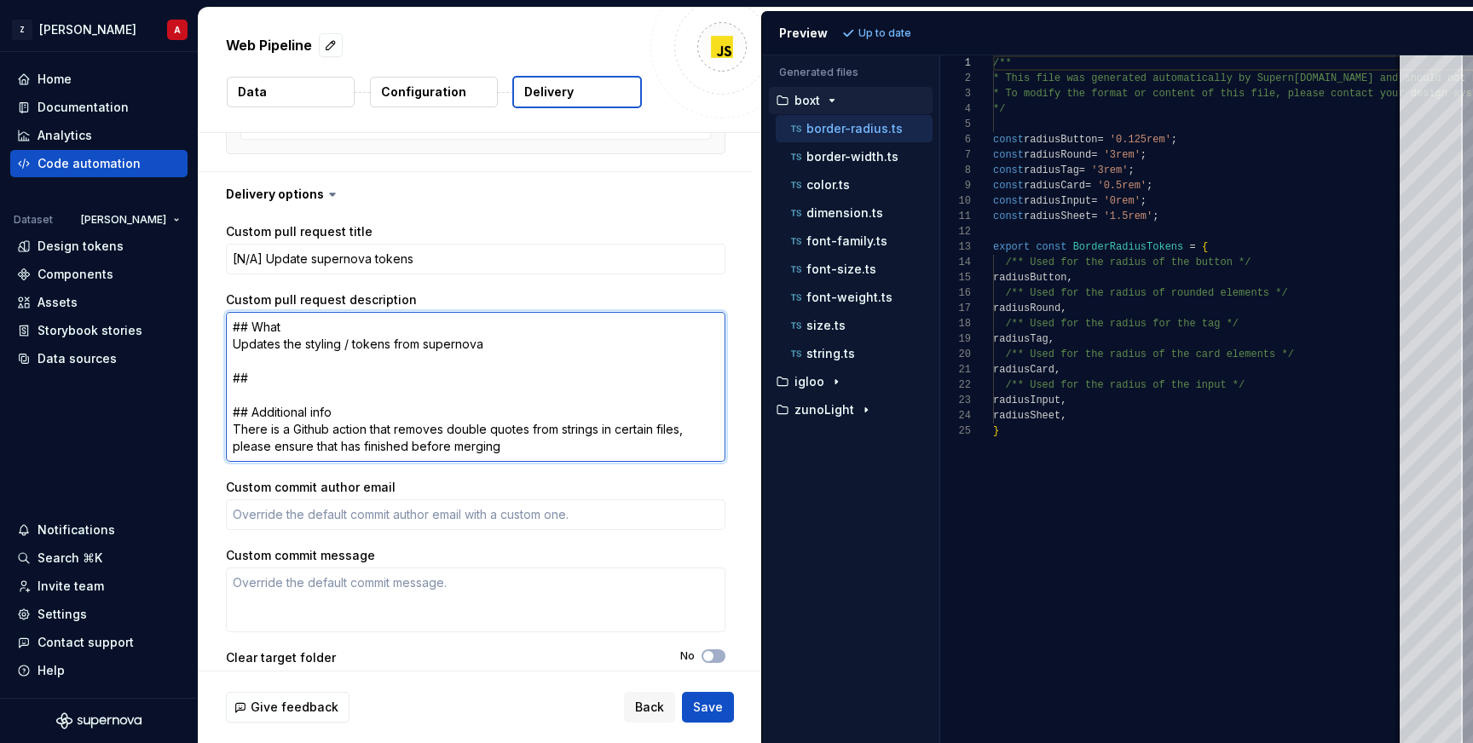
type textarea "## What Updates the styling / tokens from supernova ## ## Additional info There…"
type textarea "*"
type textarea "## What Updates the styling / tokens from supernova ## W ## Additional info The…"
type textarea "*"
type textarea "## What Updates the styling / tokens from supernova ## Wh ## Additional info Th…"
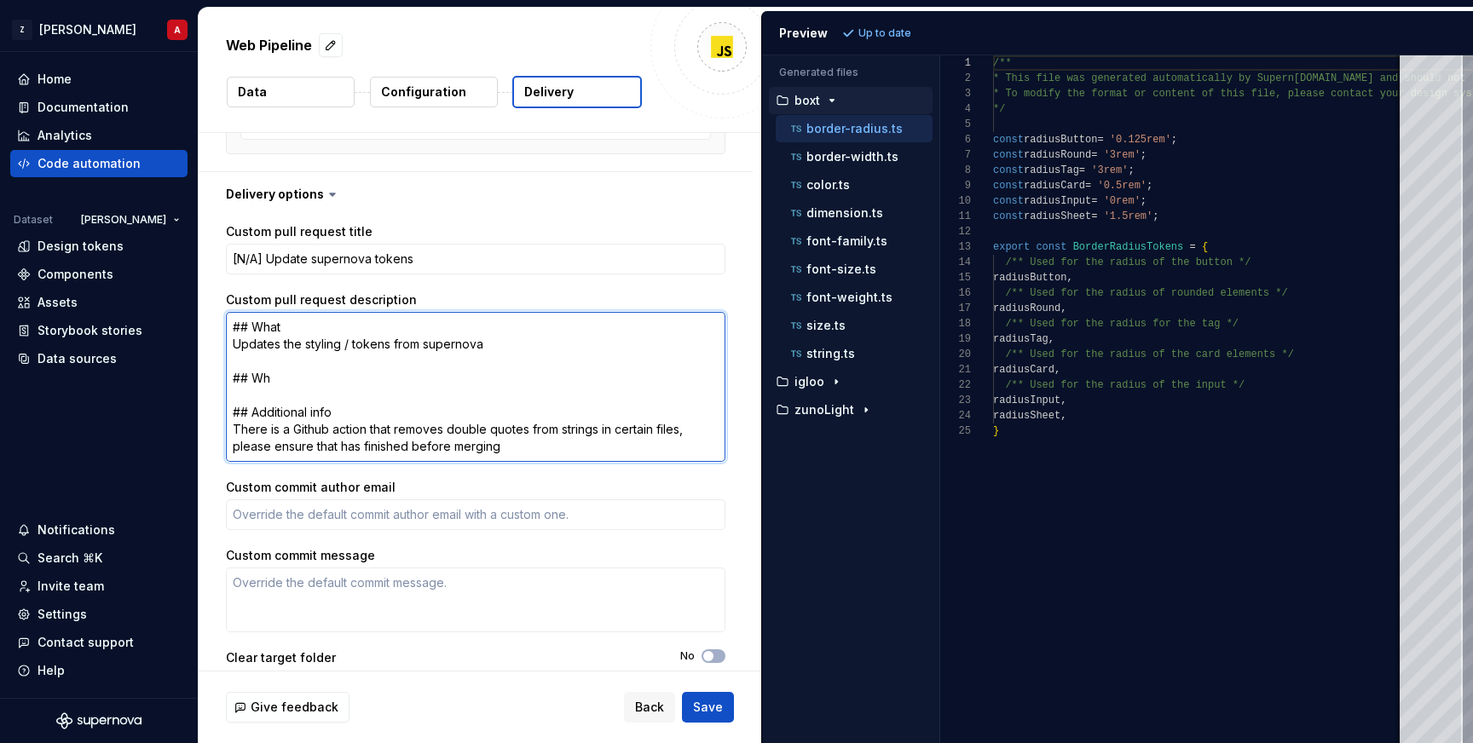
type textarea "*"
type textarea "## What Updates the styling / tokens from supernova ## Why ## Additional info T…"
type textarea "*"
type textarea "## What Updates the styling / tokens from supernova ## Why ## Additional info T…"
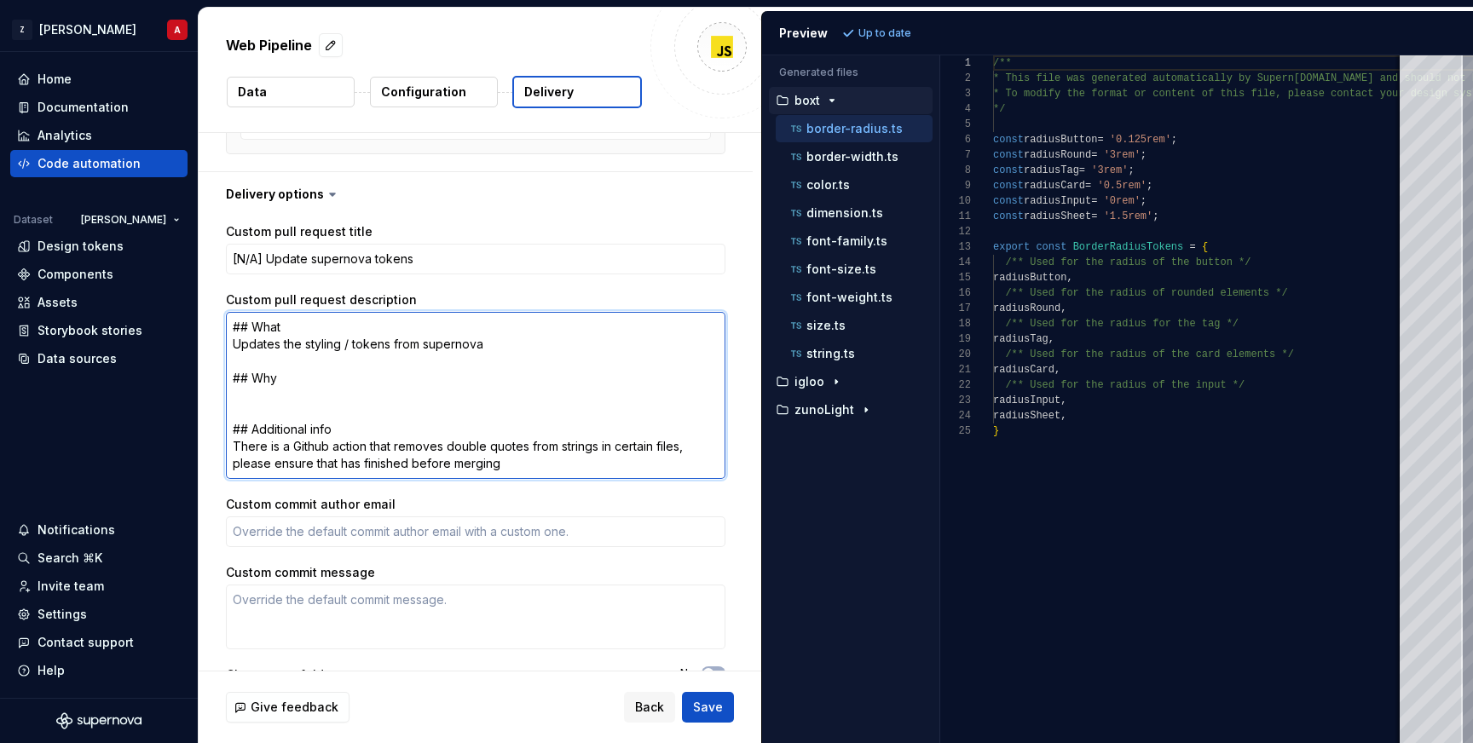
type textarea "*"
type textarea "## What Updates the styling / tokens from supernova ## Why T ## Additional info…"
type textarea "*"
type textarea "## What Updates the styling / tokens from supernova ## Why To ## Additional inf…"
type textarea "*"
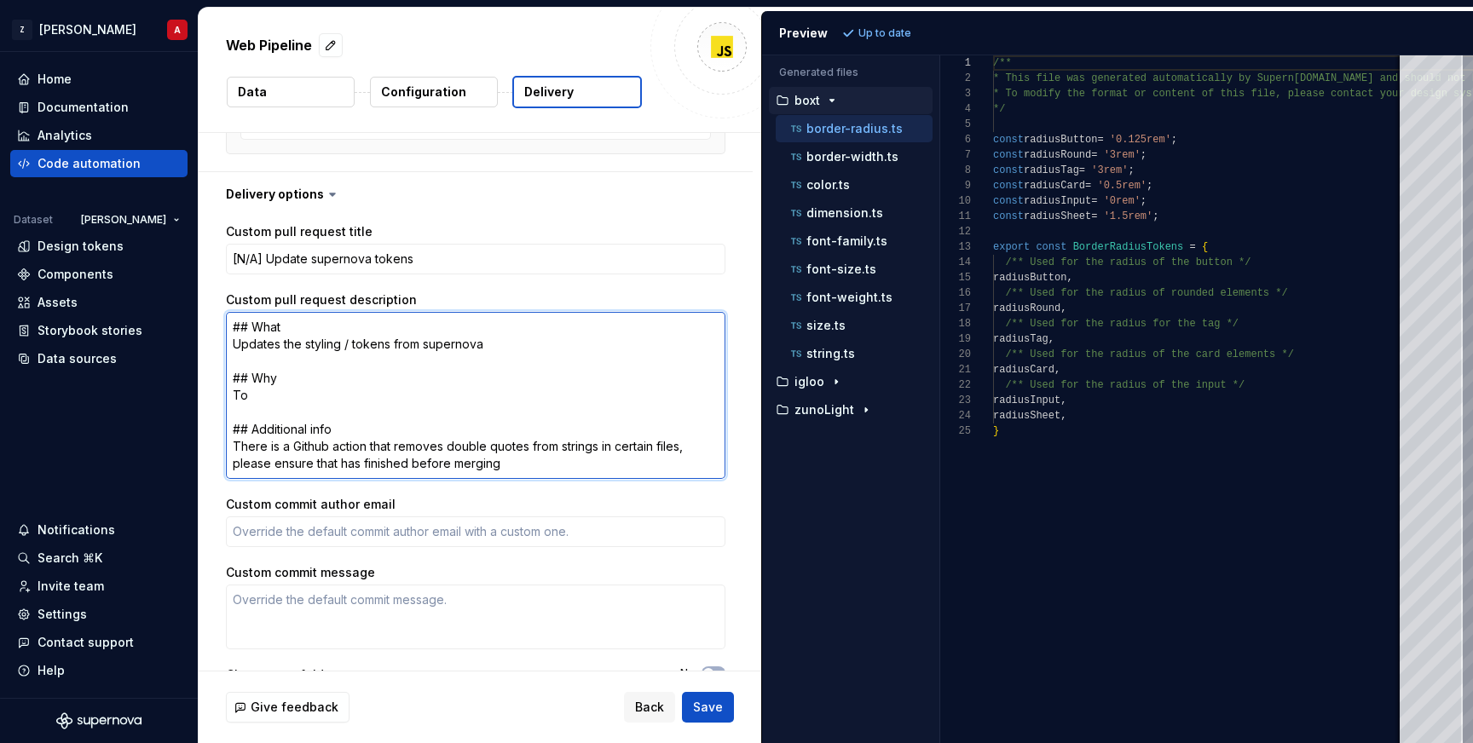
type textarea "## What Updates the styling / tokens from supernova ## Why Tok ## Additional in…"
type textarea "*"
type textarea "## What Updates the styling / tokens from supernova ## Why Toke ## Additional i…"
type textarea "*"
type textarea "## What Updates the styling / tokens from supernova ## Why Token ## Additional …"
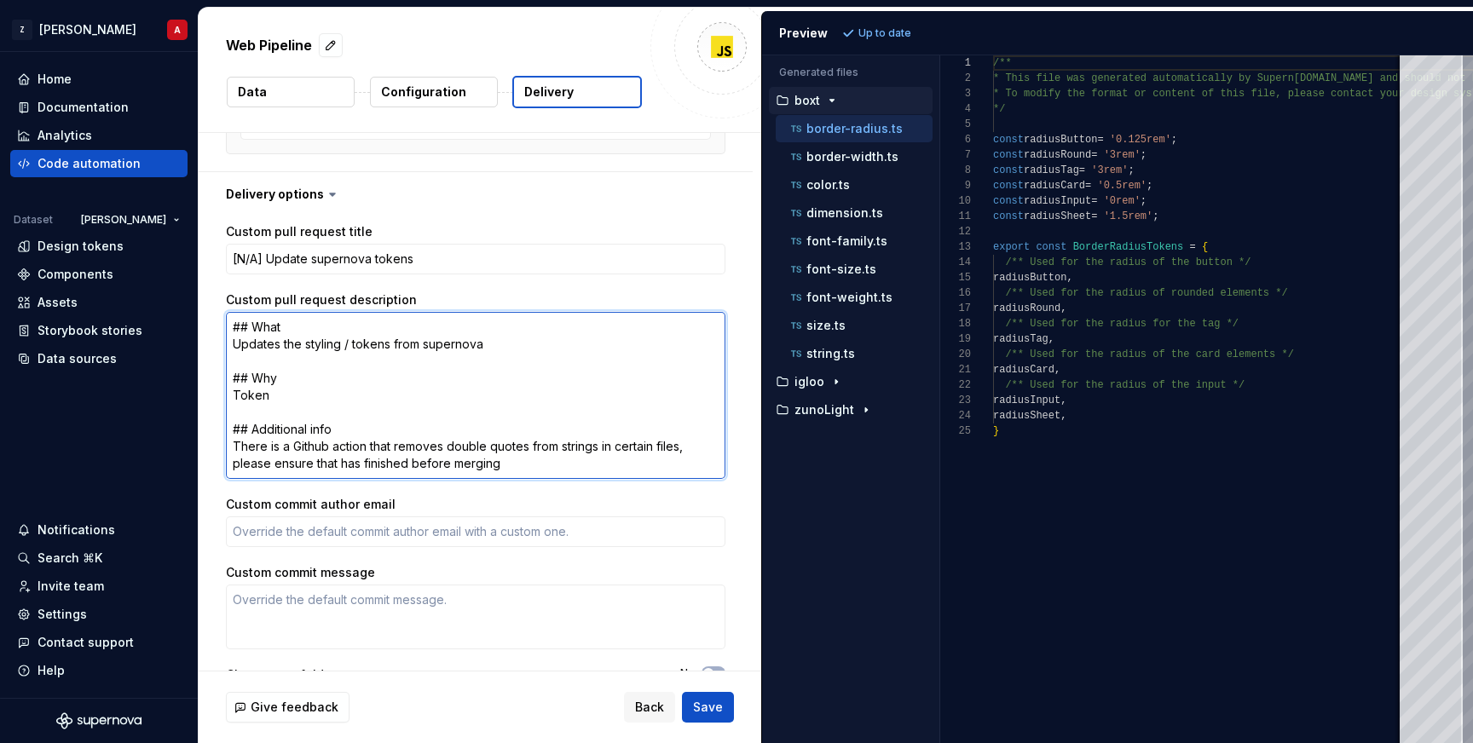
type textarea "*"
type textarea "## What Updates the styling / tokens from supernova ## Why Tokens ## Additional…"
type textarea "*"
type textarea "## What Updates the styling / tokens from supernova ## Why Tokens u ## Addition…"
type textarea "*"
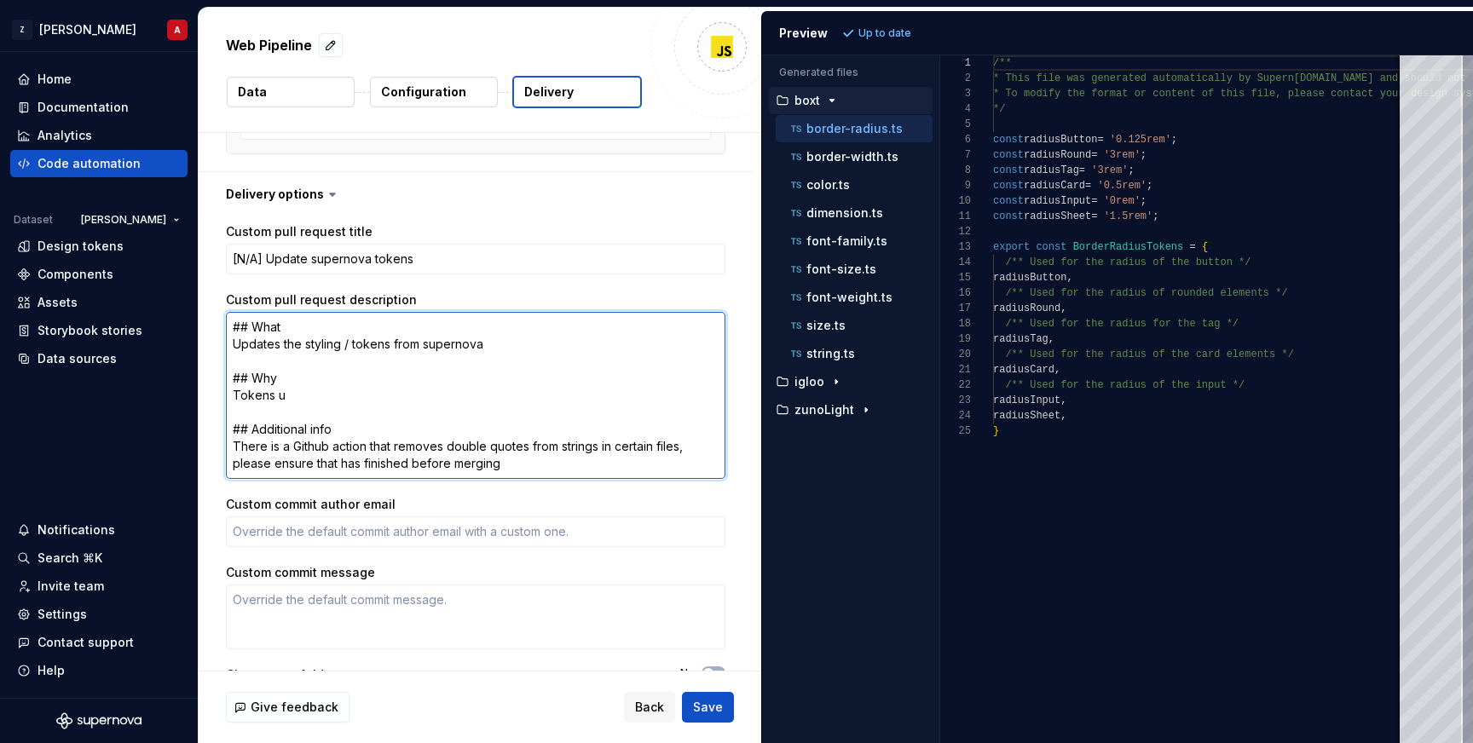
type textarea "## What Updates the styling / tokens from supernova ## Why Tokens up ## Additio…"
type textarea "*"
type textarea "## What Updates the styling / tokens from supernova ## Why Tokens upd ## Additi…"
type textarea "*"
type textarea "## What Updates the styling / tokens from supernova ## Why Tokens upda ## Addit…"
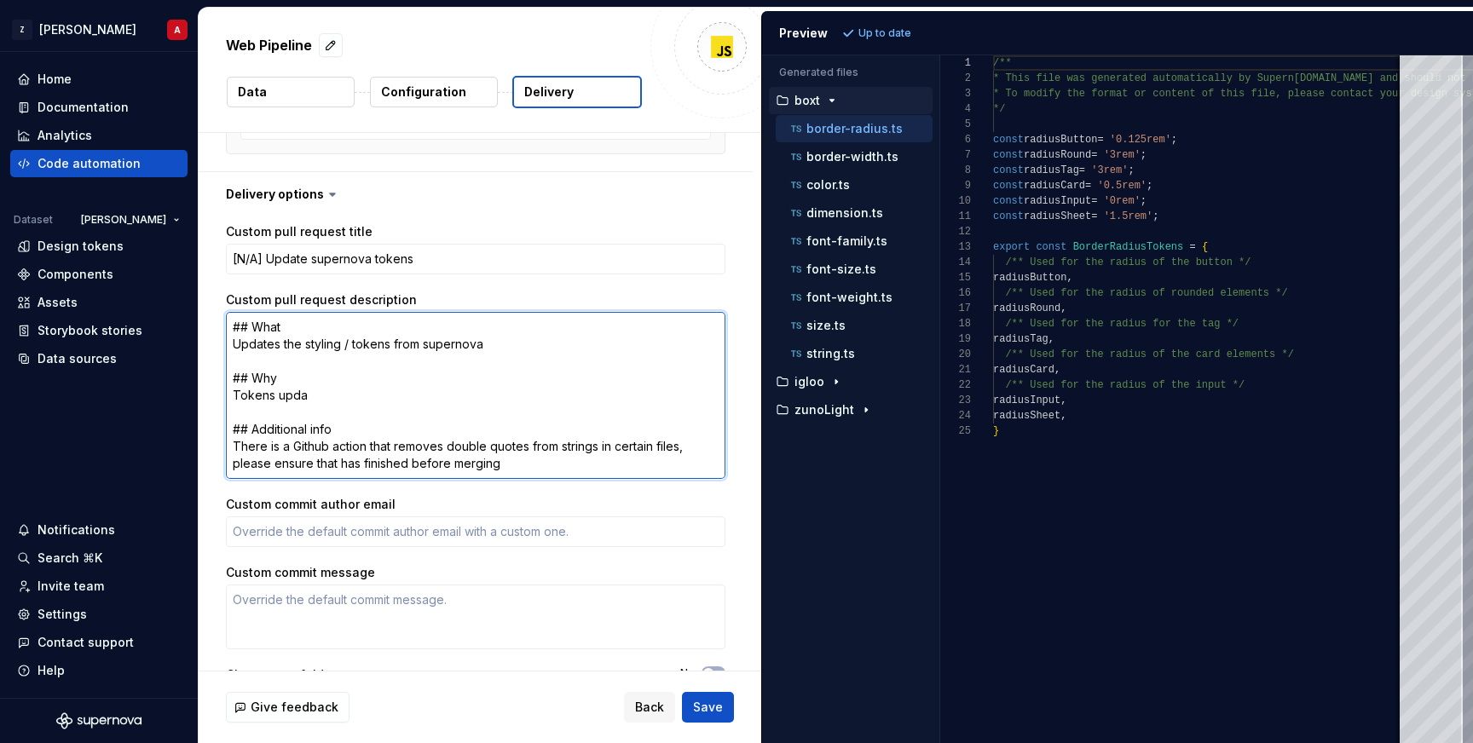
type textarea "*"
type textarea "## What Updates the styling / tokens from supernova ## Why Tokens updat ## Addi…"
type textarea "*"
type textarea "## What Updates the styling / tokens from supernova ## Why Tokens update ## Add…"
type textarea "*"
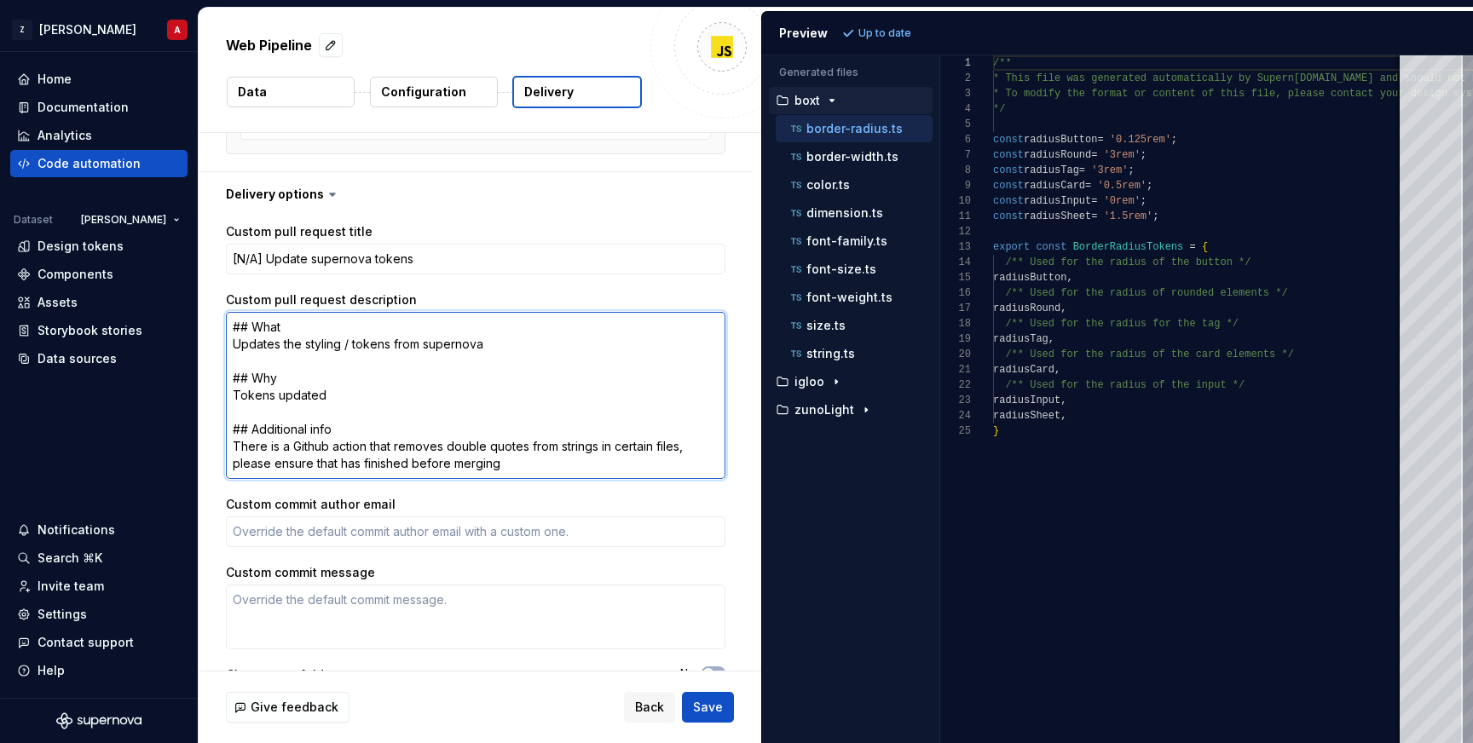
scroll to position [718, 0]
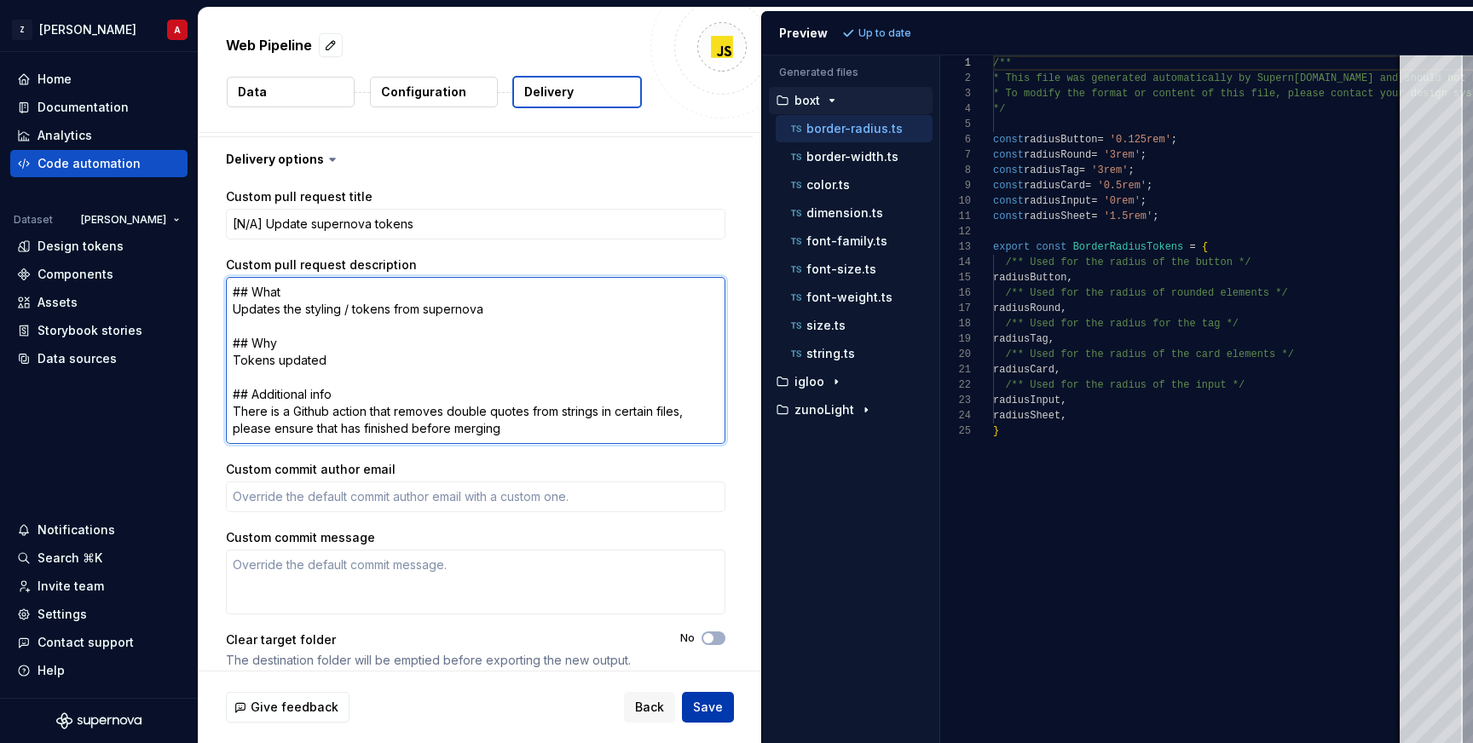
type textarea "## What Updates the styling / tokens from supernova ## Why Tokens updated ## Ad…"
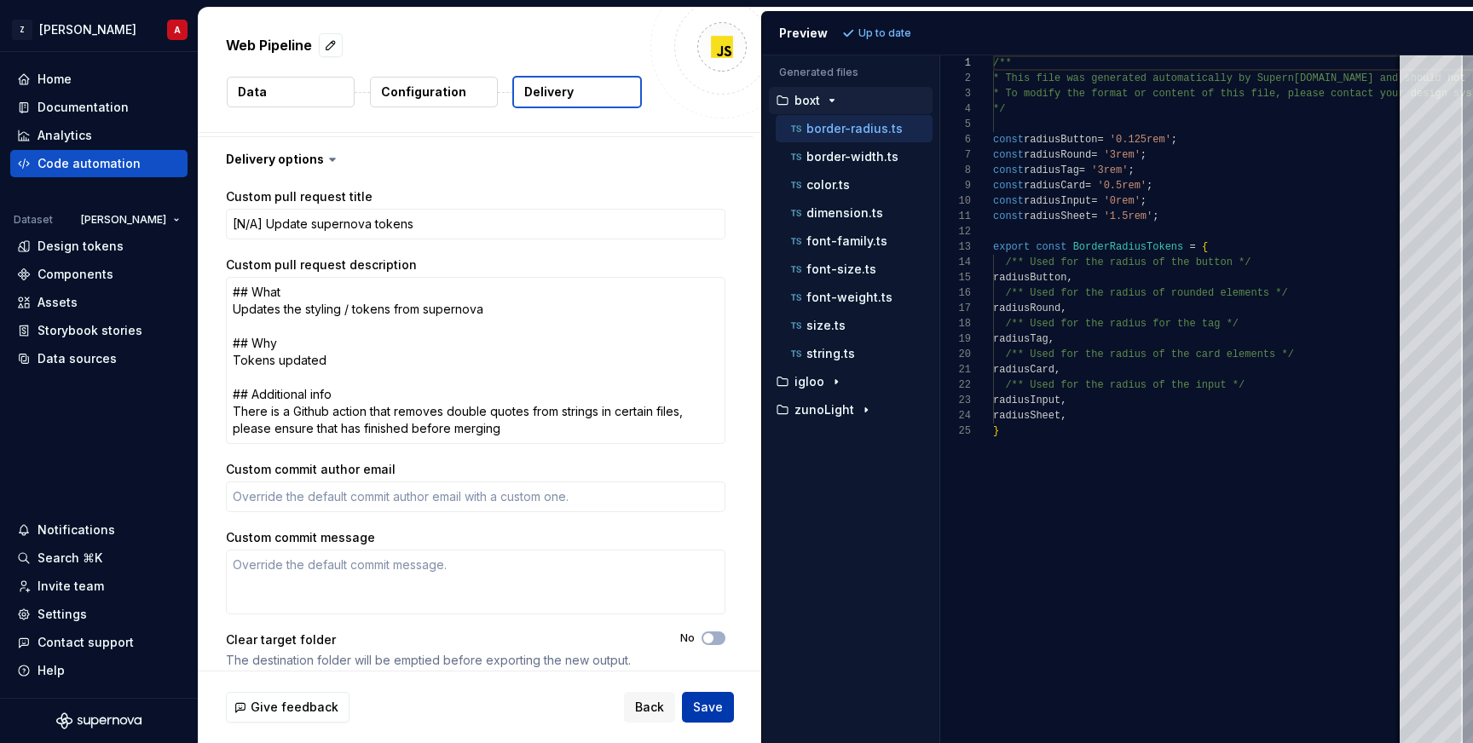
click at [720, 718] on button "Save" at bounding box center [708, 707] width 52 height 31
type textarea "*"
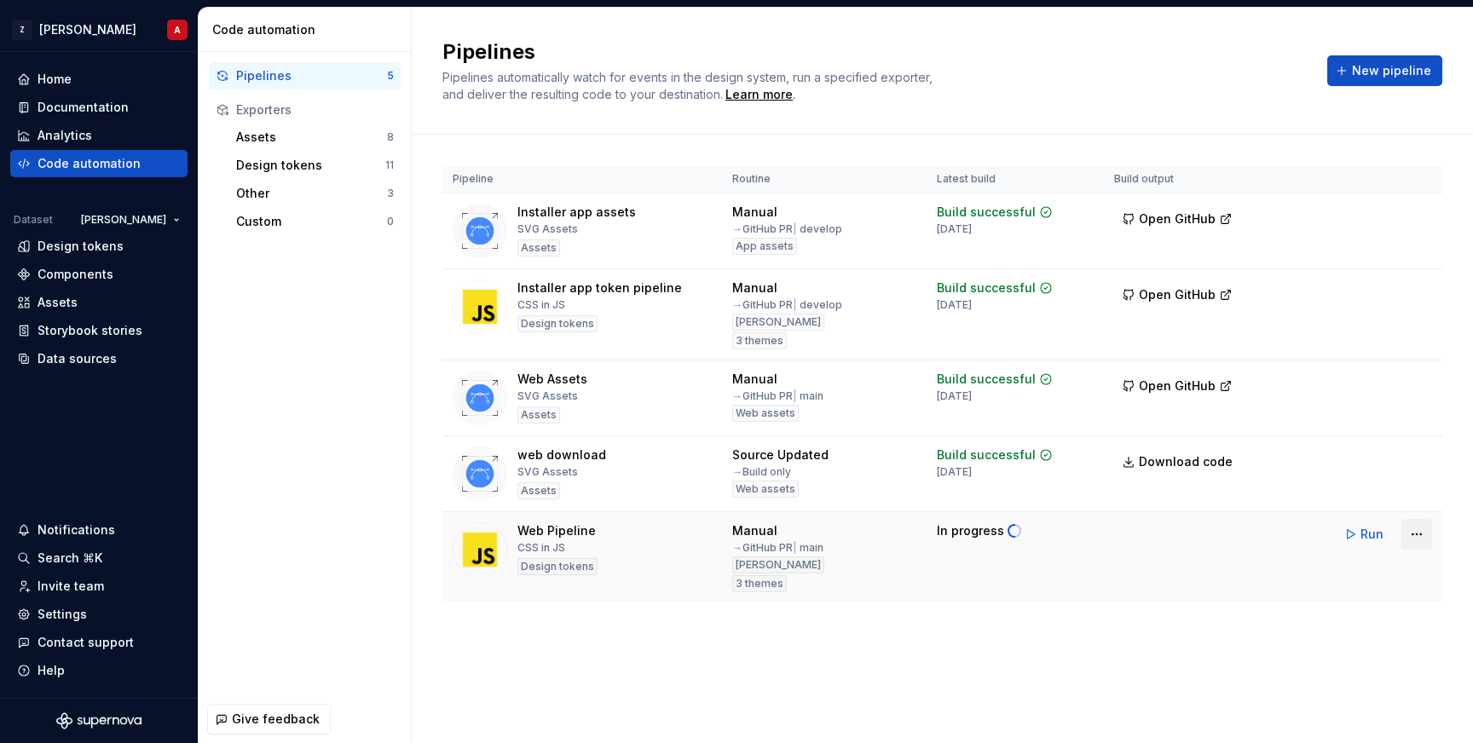
click at [1425, 544] on html "Z [PERSON_NAME] A Home Documentation Analytics Code automation Dataset [PERSON_…" at bounding box center [736, 371] width 1473 height 743
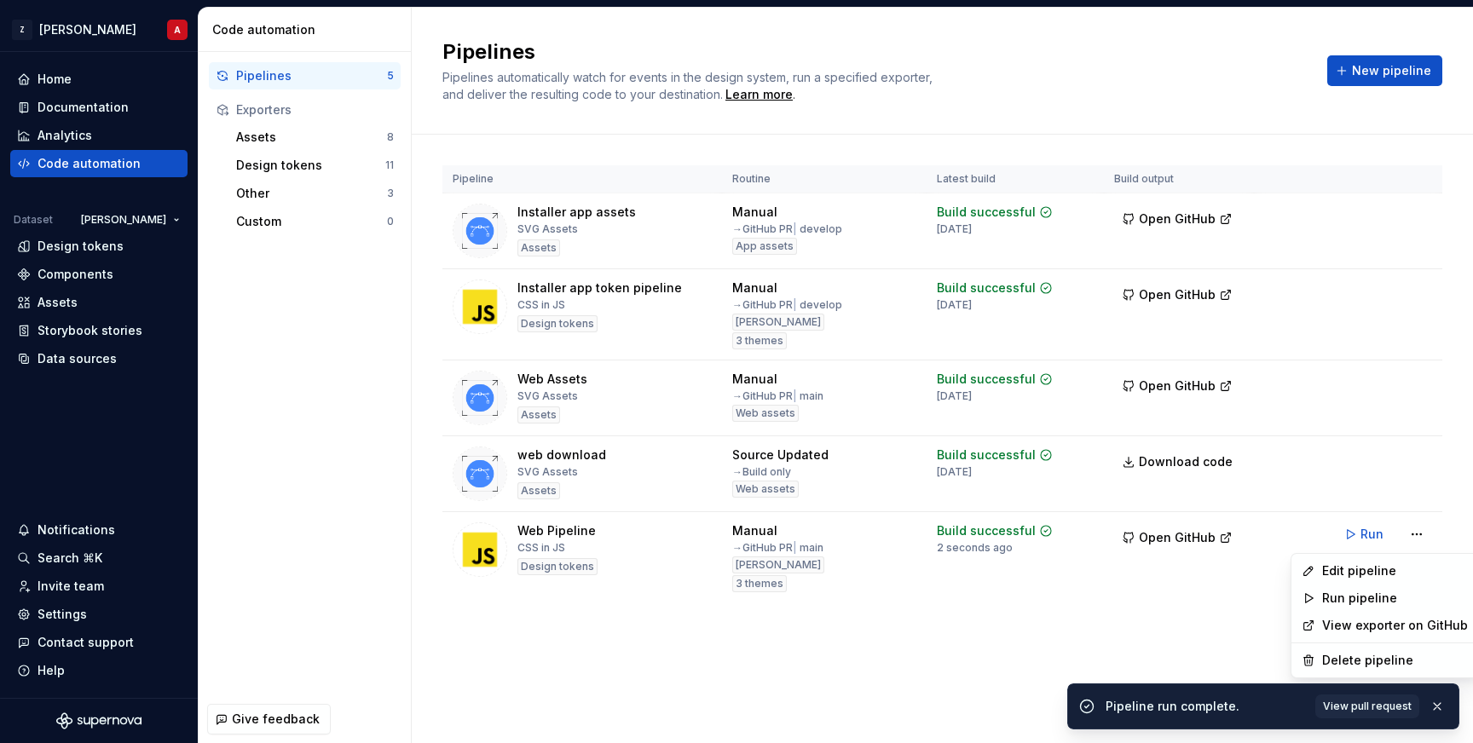
click at [1160, 538] on html "Z [PERSON_NAME] A Home Documentation Analytics Code automation Dataset [PERSON_…" at bounding box center [736, 371] width 1473 height 743
click at [1174, 538] on span "Open GitHub" at bounding box center [1177, 537] width 77 height 17
